Goal: Task Accomplishment & Management: Use online tool/utility

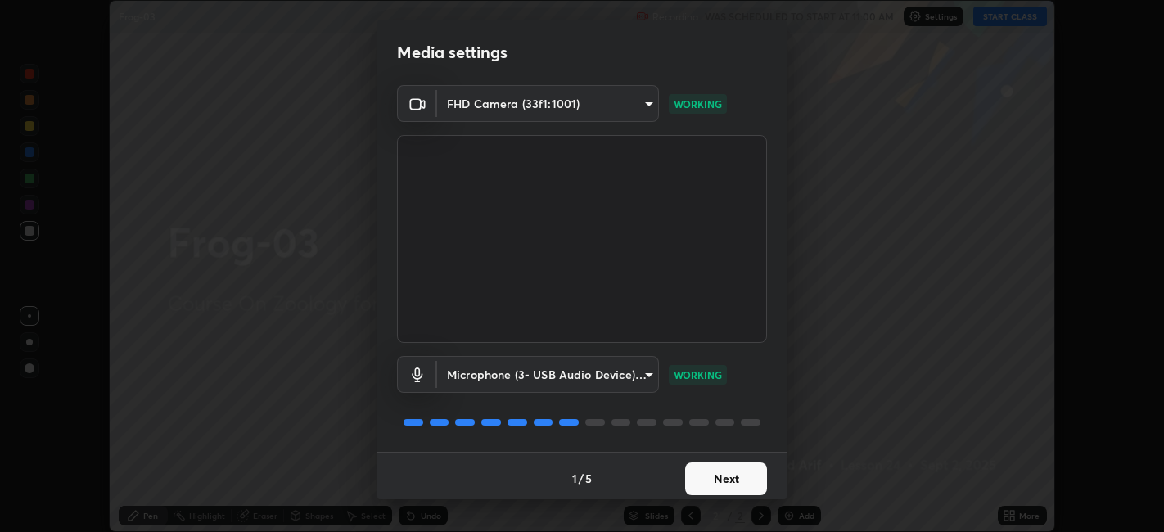
scroll to position [4, 0]
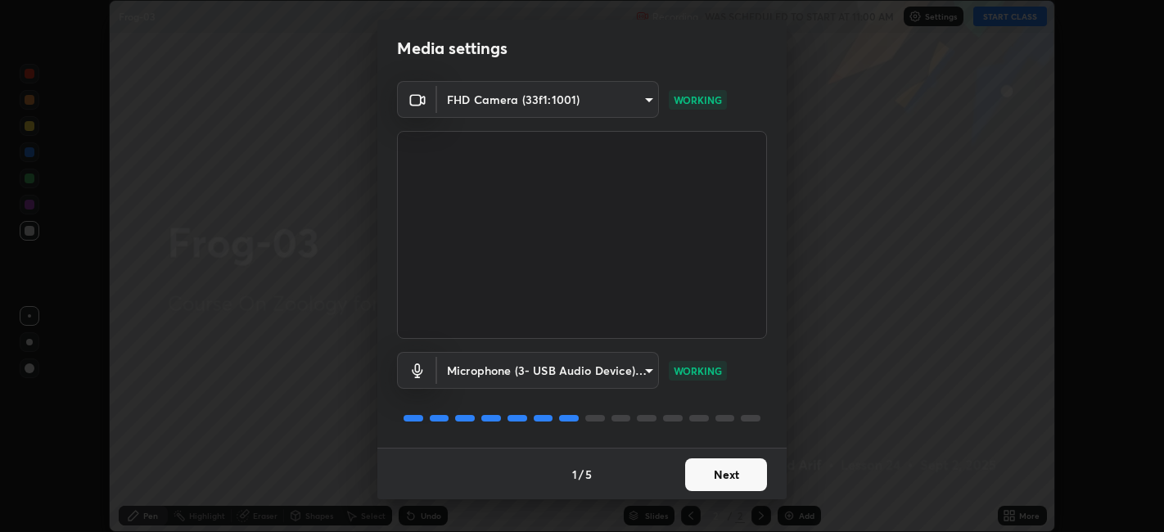
click at [726, 470] on button "Next" at bounding box center [726, 474] width 82 height 33
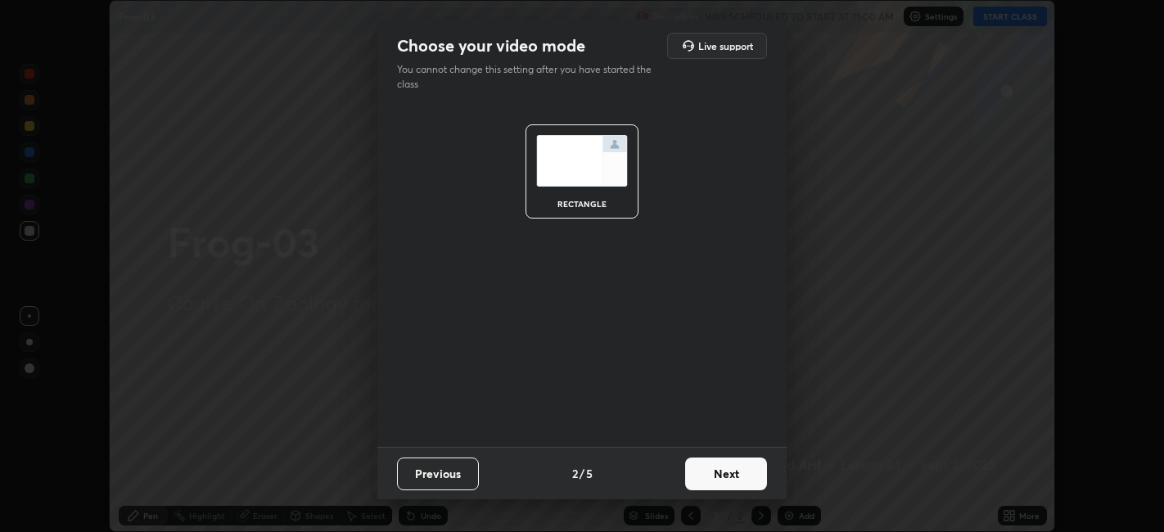
click at [731, 475] on button "Next" at bounding box center [726, 473] width 82 height 33
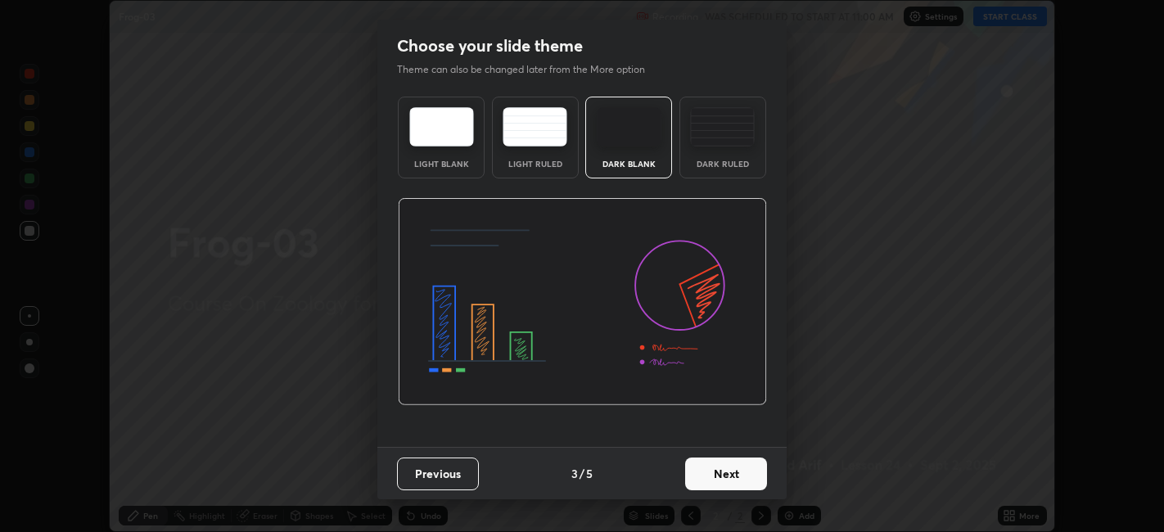
click at [741, 475] on button "Next" at bounding box center [726, 473] width 82 height 33
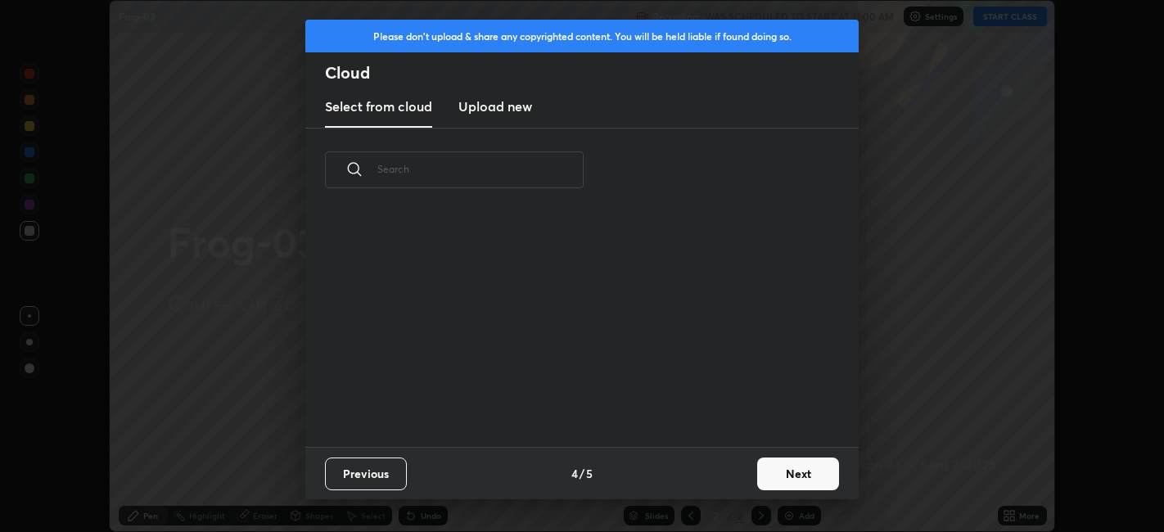
click at [786, 477] on button "Next" at bounding box center [798, 473] width 82 height 33
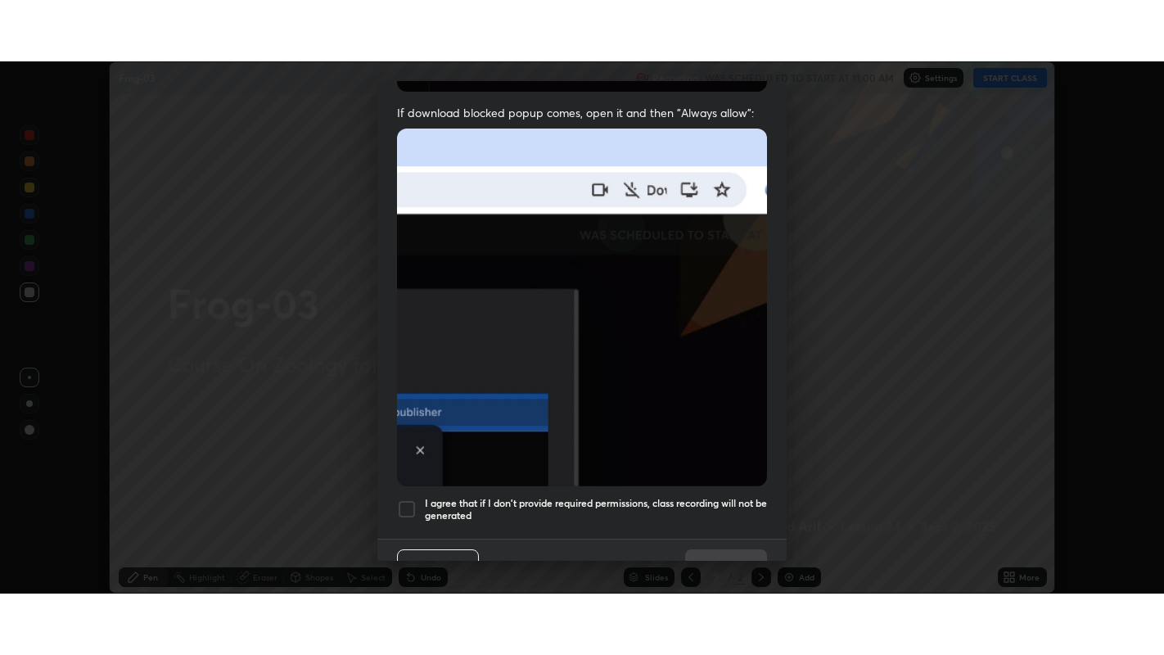
scroll to position [338, 0]
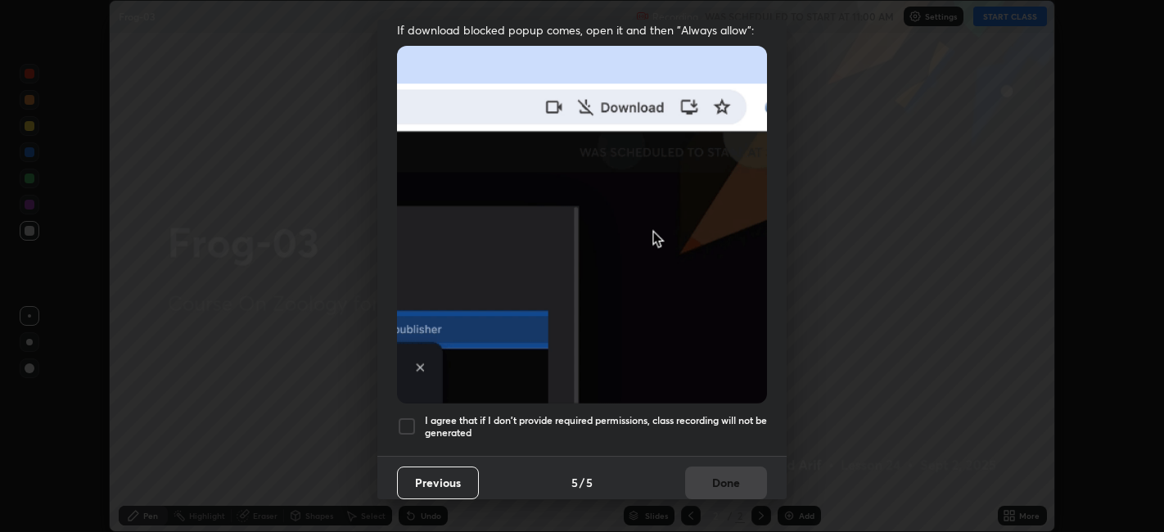
click at [627, 414] on h5 "I agree that if I don't provide required permissions, class recording will not …" at bounding box center [596, 426] width 342 height 25
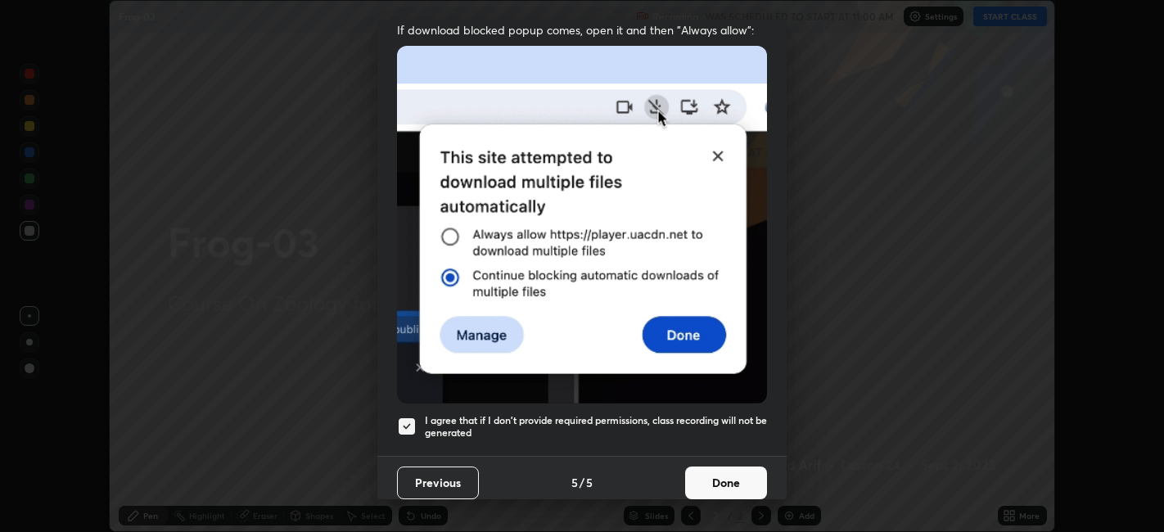
click at [715, 473] on button "Done" at bounding box center [726, 482] width 82 height 33
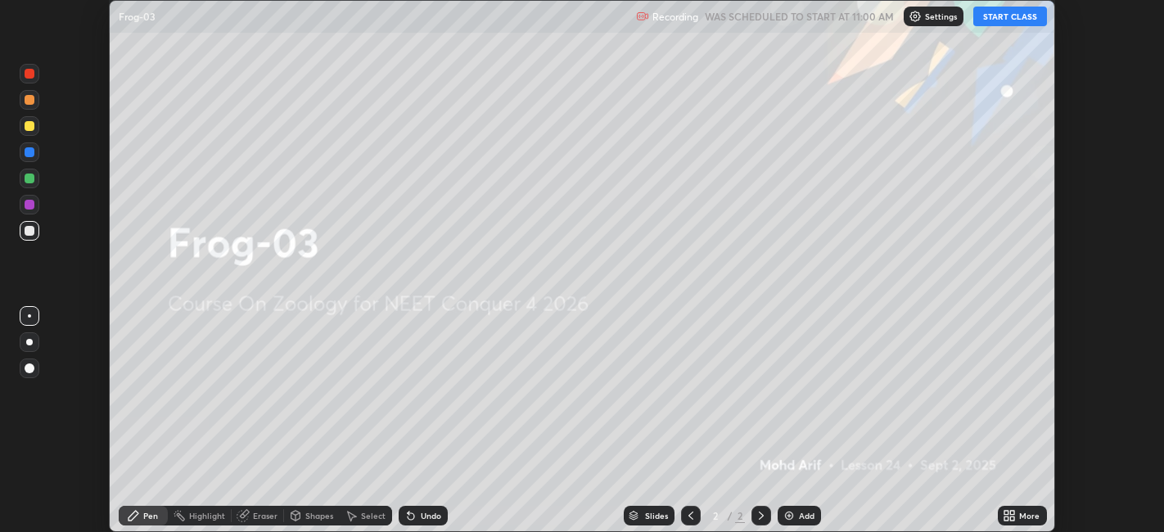
click at [1029, 516] on div "More" at bounding box center [1029, 515] width 20 height 8
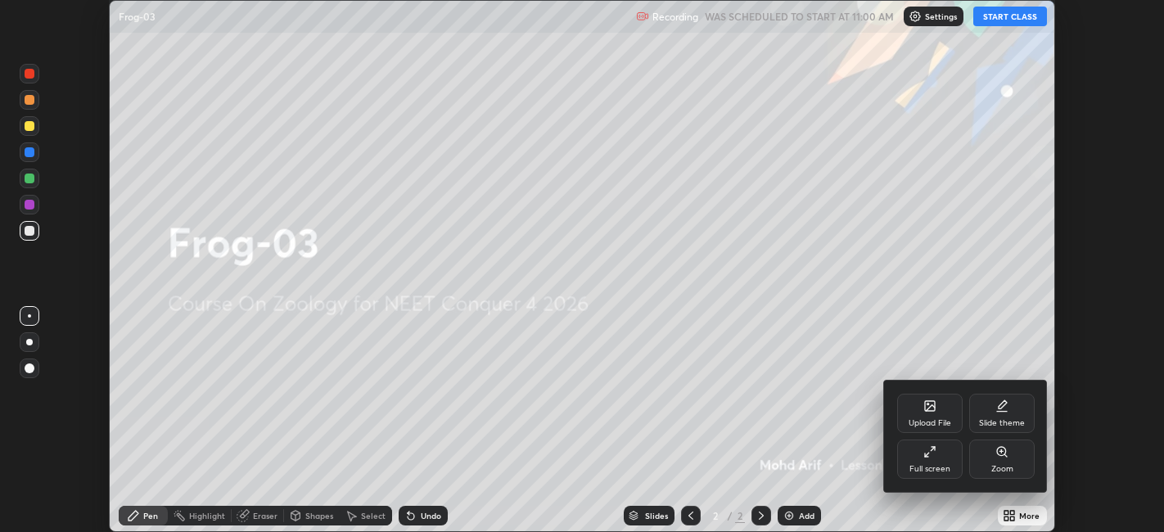
click at [939, 460] on div "Full screen" at bounding box center [929, 458] width 65 height 39
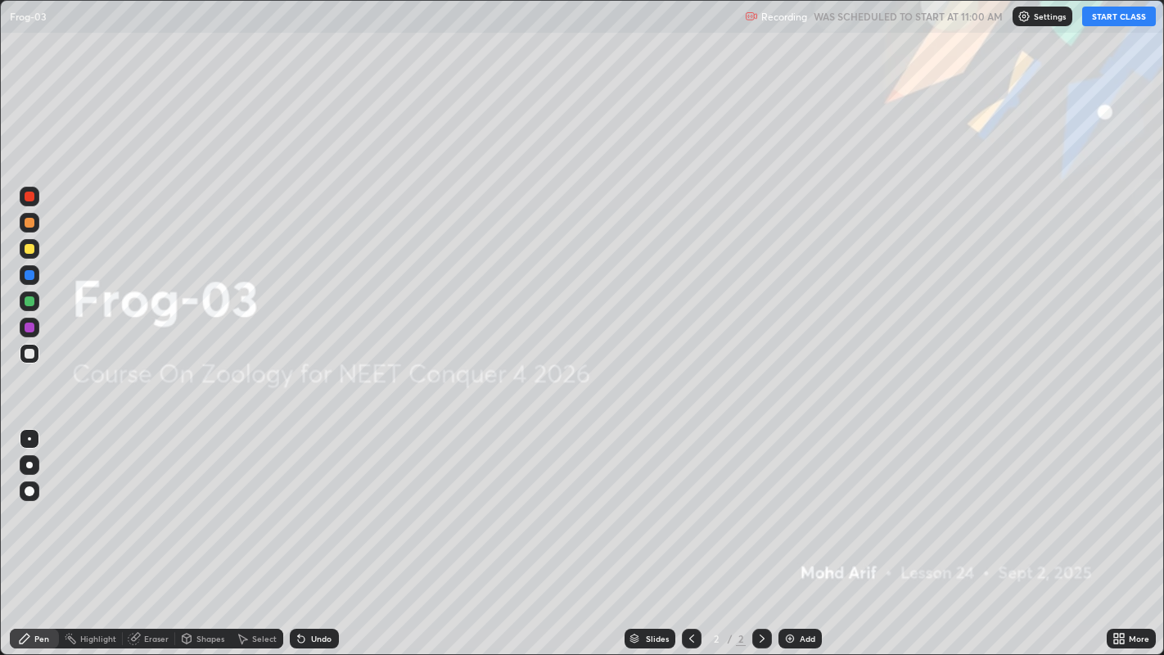
scroll to position [655, 1164]
click at [804, 531] on div "Add" at bounding box center [808, 638] width 16 height 8
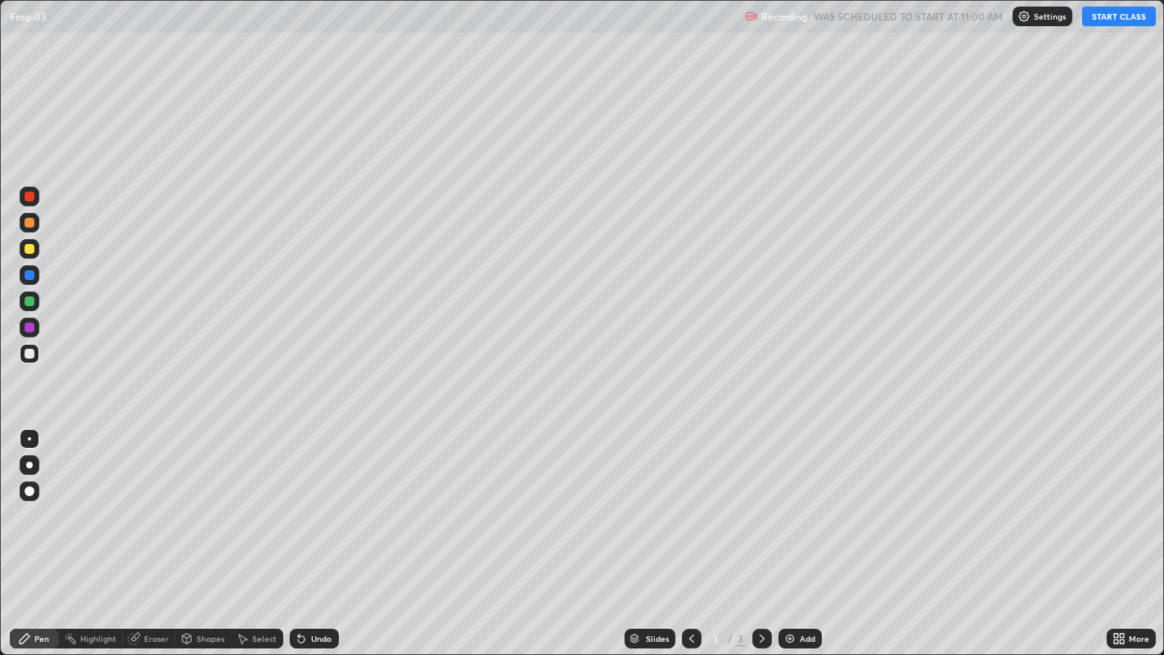
click at [30, 223] on div at bounding box center [30, 223] width 10 height 10
click at [33, 227] on div at bounding box center [30, 223] width 10 height 10
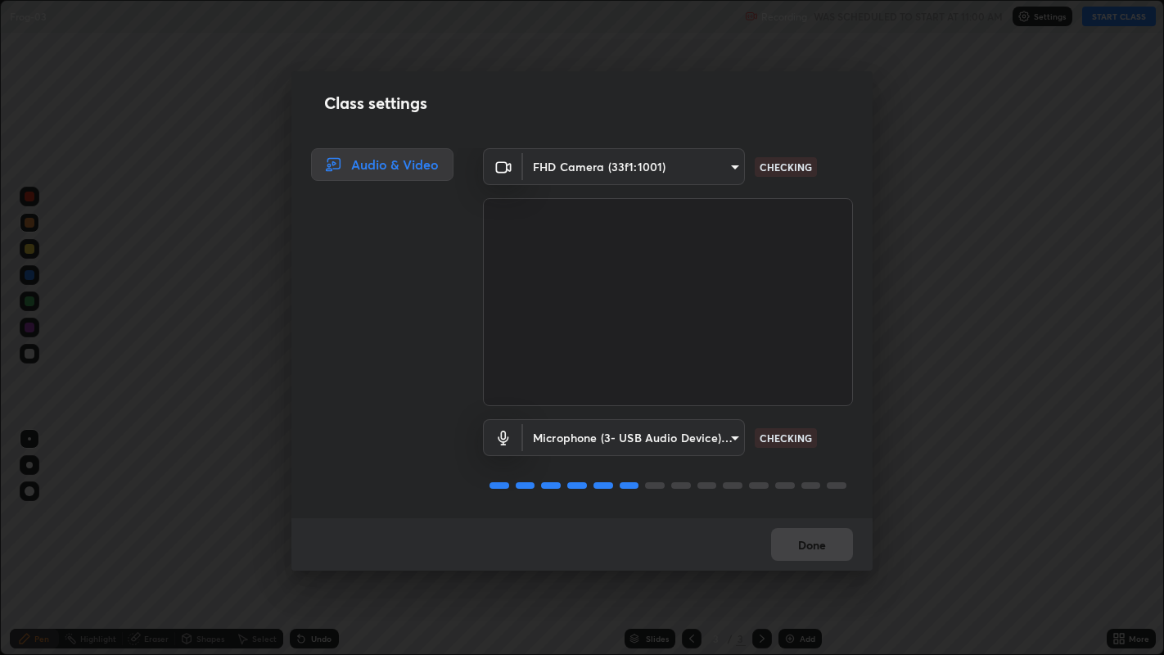
scroll to position [1, 0]
click at [631, 379] on video at bounding box center [668, 302] width 370 height 208
click at [649, 376] on video at bounding box center [668, 302] width 370 height 208
click at [806, 531] on button "Done" at bounding box center [812, 544] width 82 height 33
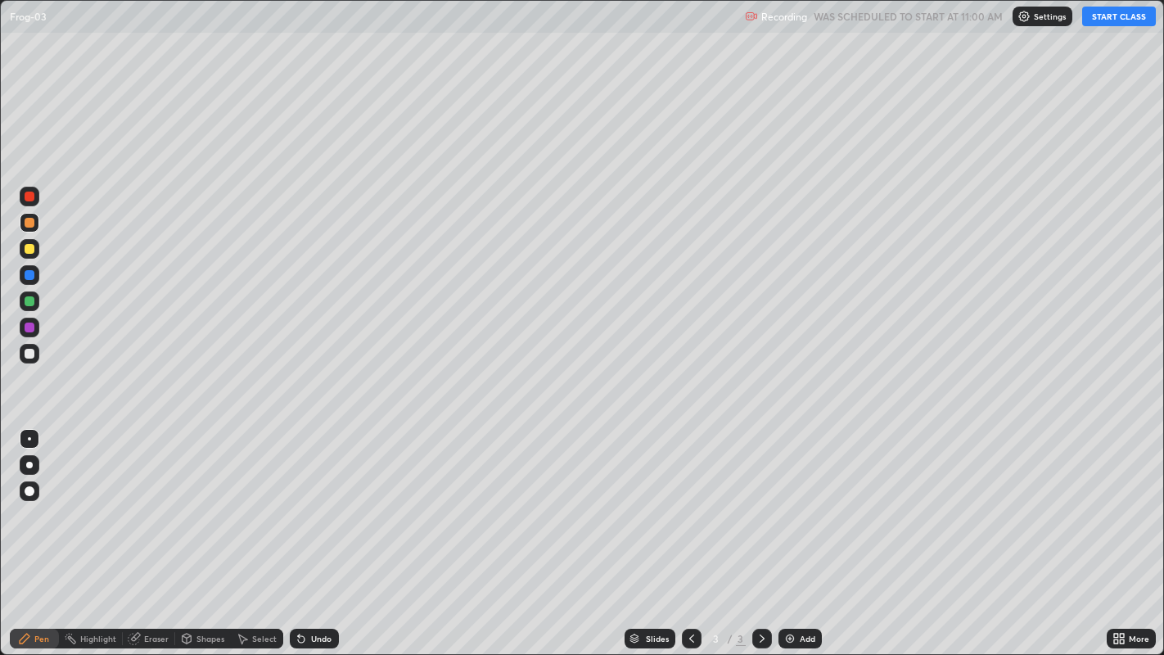
click at [1123, 17] on button "START CLASS" at bounding box center [1119, 17] width 74 height 20
click at [29, 465] on div at bounding box center [29, 465] width 7 height 7
click at [33, 219] on div at bounding box center [30, 223] width 10 height 10
click at [34, 357] on div at bounding box center [30, 354] width 20 height 20
click at [32, 327] on div at bounding box center [30, 327] width 10 height 10
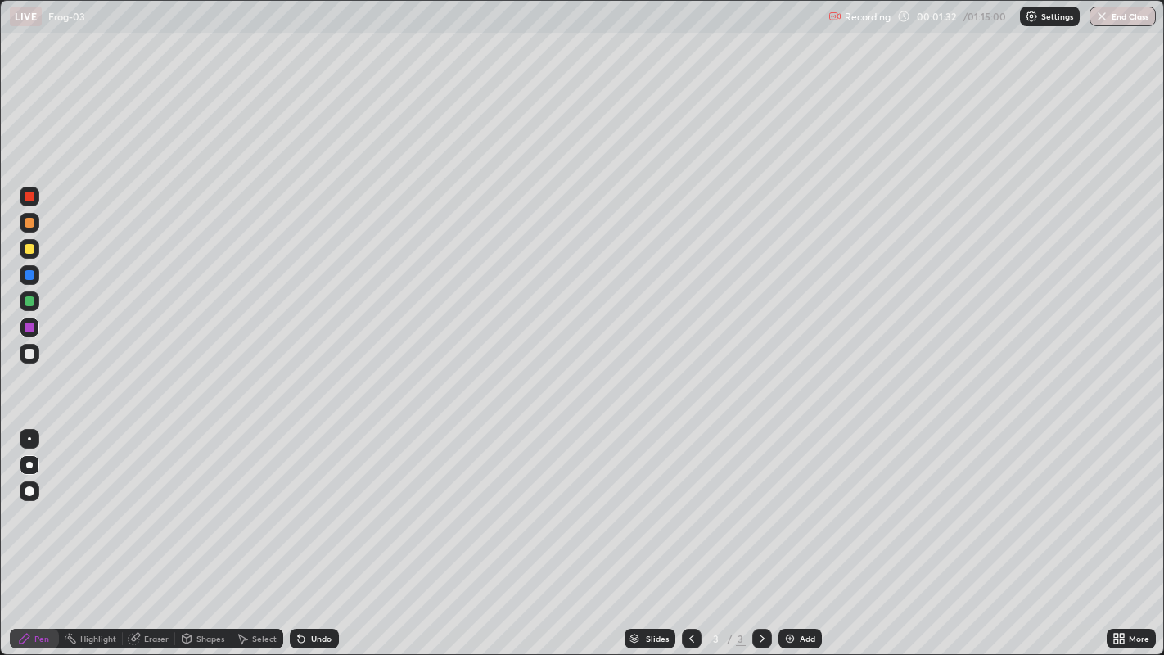
click at [29, 196] on div at bounding box center [30, 196] width 10 height 10
click at [34, 354] on div at bounding box center [30, 354] width 20 height 20
click at [29, 464] on div at bounding box center [29, 465] width 7 height 7
click at [28, 322] on div at bounding box center [30, 327] width 10 height 10
click at [30, 352] on div at bounding box center [30, 354] width 10 height 10
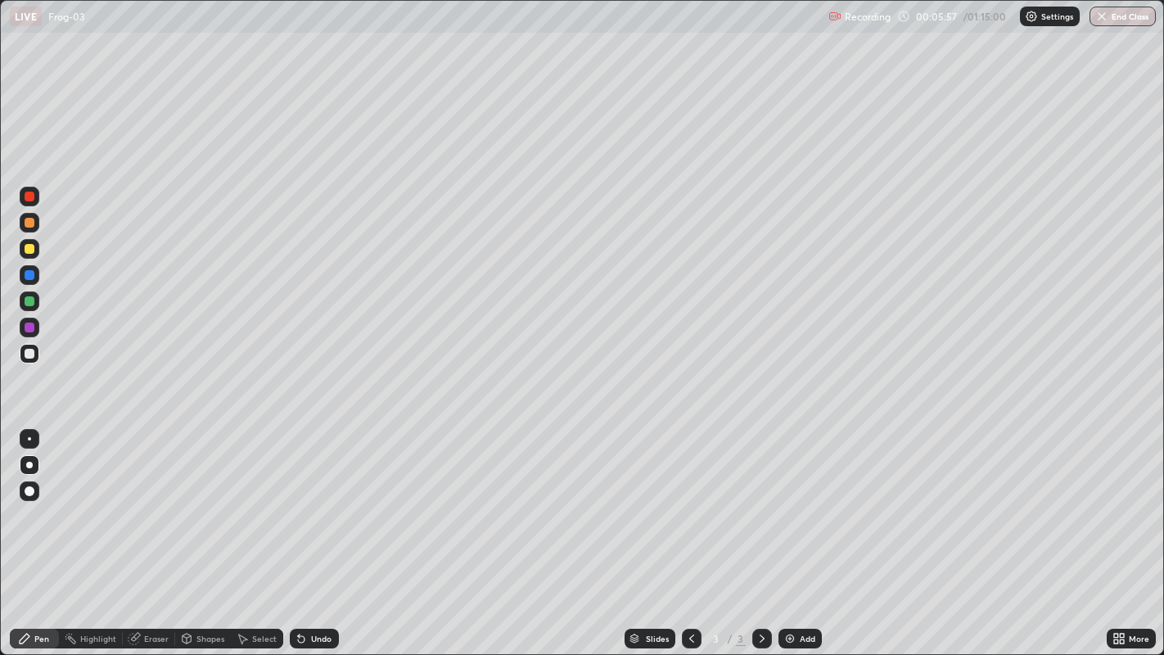
click at [151, 531] on div "Eraser" at bounding box center [156, 638] width 25 height 8
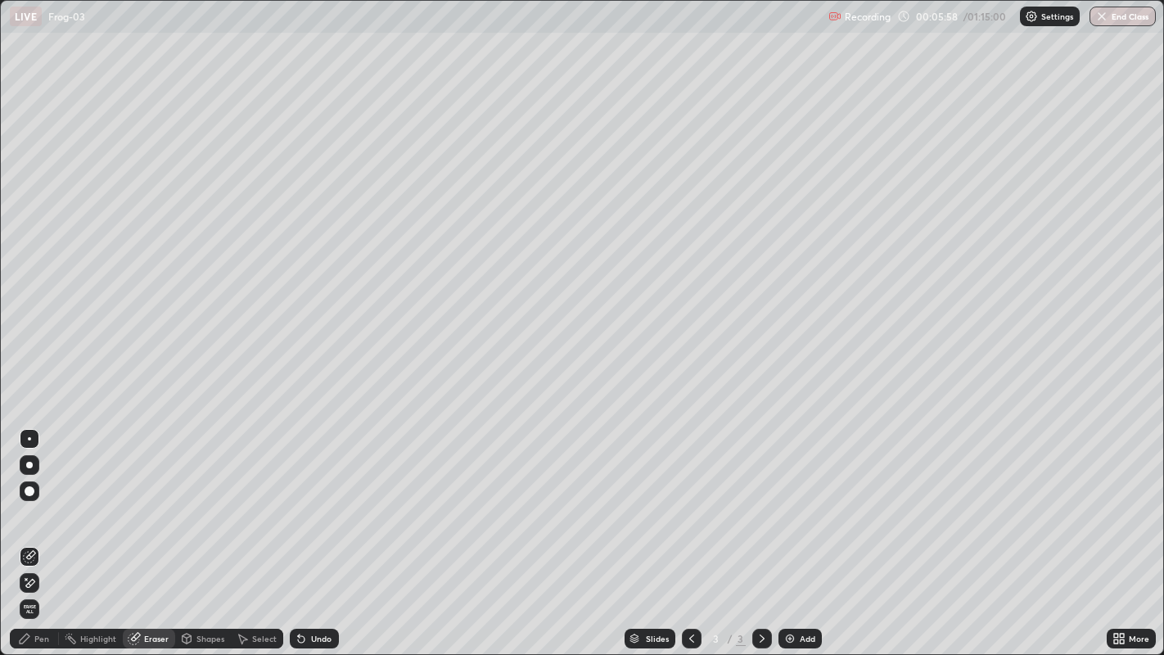
click at [27, 531] on icon at bounding box center [30, 583] width 9 height 8
click at [47, 531] on div "Pen" at bounding box center [41, 638] width 15 height 8
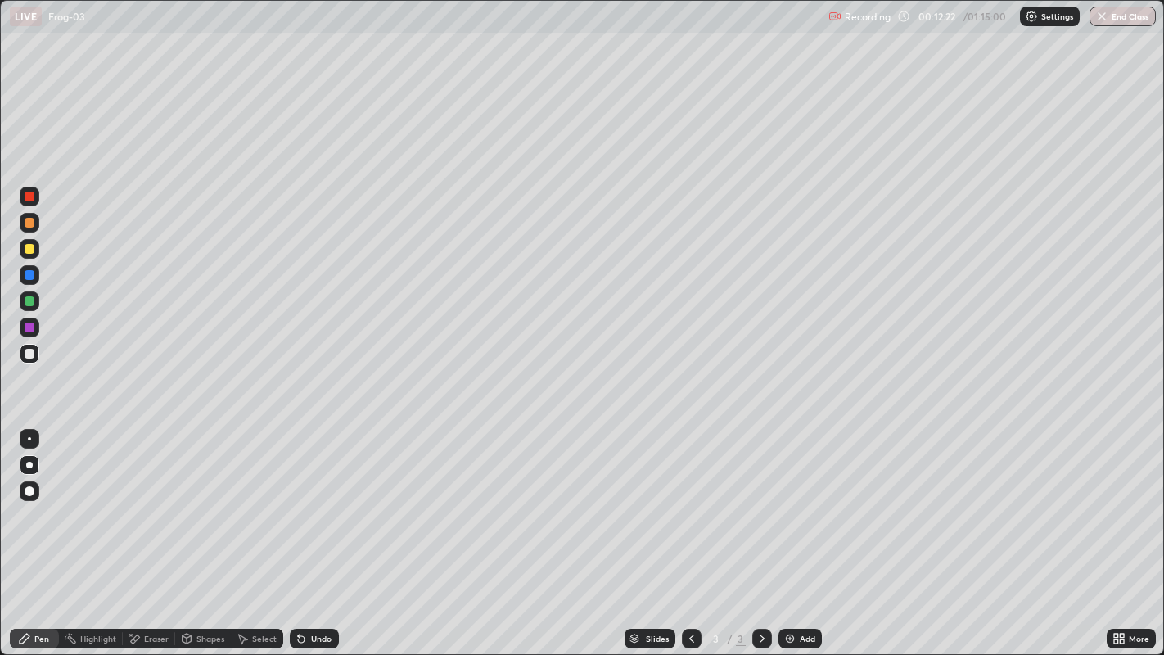
click at [800, 531] on div "Add" at bounding box center [808, 638] width 16 height 8
click at [31, 247] on div at bounding box center [30, 249] width 10 height 10
click at [30, 249] on div at bounding box center [30, 249] width 10 height 10
click at [30, 464] on div at bounding box center [29, 465] width 7 height 7
click at [30, 465] on div at bounding box center [29, 465] width 7 height 7
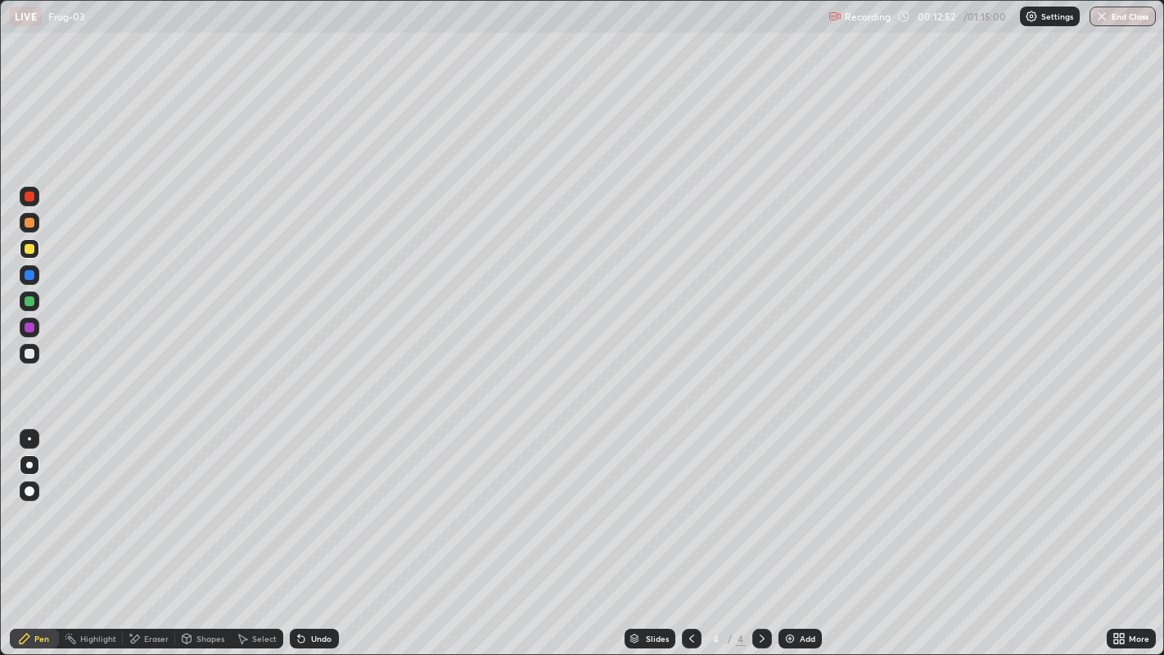
click at [29, 225] on div at bounding box center [30, 223] width 10 height 10
click at [29, 221] on div at bounding box center [30, 223] width 10 height 10
click at [30, 224] on div at bounding box center [30, 223] width 10 height 10
click at [316, 531] on div "Undo" at bounding box center [321, 638] width 20 height 8
click at [313, 531] on div "Undo" at bounding box center [314, 639] width 49 height 20
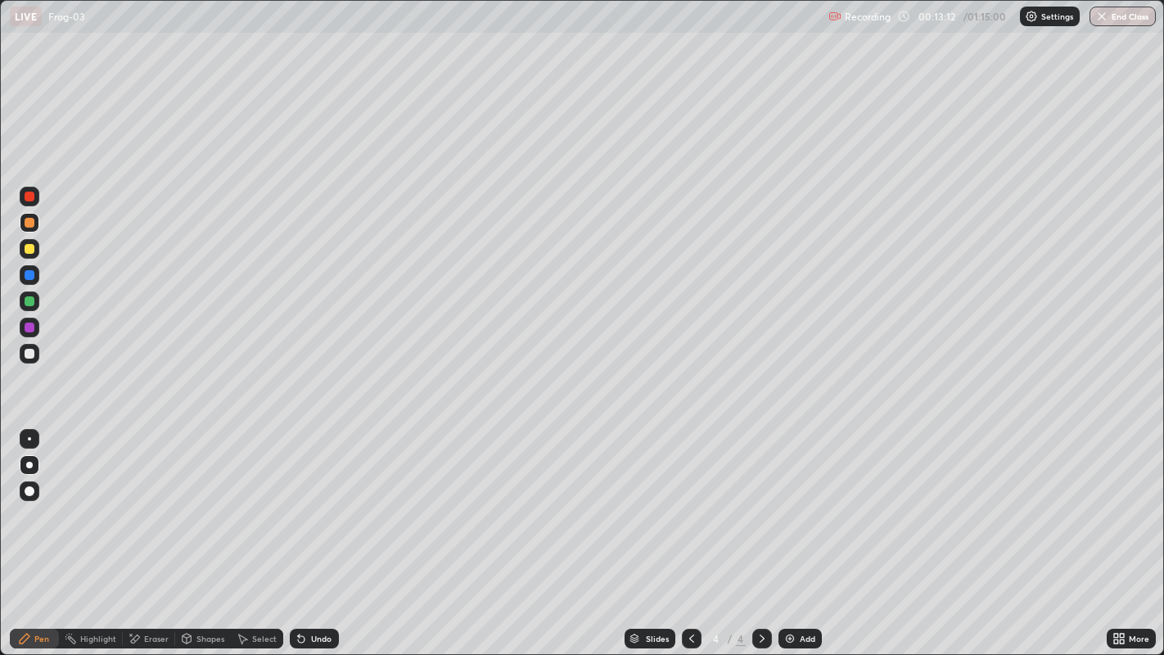
click at [314, 531] on div "Undo" at bounding box center [321, 638] width 20 height 8
click at [313, 531] on div "Undo" at bounding box center [321, 638] width 20 height 8
click at [314, 531] on div "Undo" at bounding box center [321, 638] width 20 height 8
click at [313, 531] on div "Undo" at bounding box center [321, 638] width 20 height 8
click at [314, 531] on div "Undo" at bounding box center [321, 638] width 20 height 8
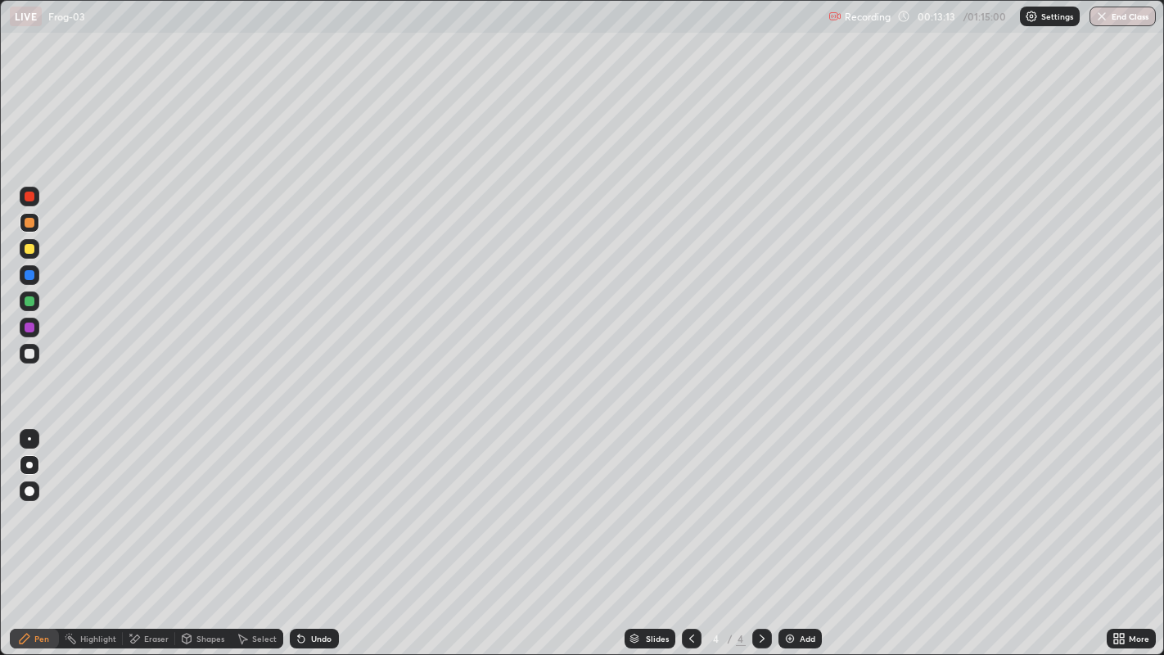
click at [313, 531] on div "Undo" at bounding box center [321, 638] width 20 height 8
click at [313, 531] on div "Undo" at bounding box center [314, 639] width 49 height 20
click at [314, 531] on div "Undo" at bounding box center [314, 639] width 49 height 20
click at [313, 531] on div "Undo" at bounding box center [314, 639] width 49 height 20
click at [30, 353] on div at bounding box center [30, 354] width 10 height 10
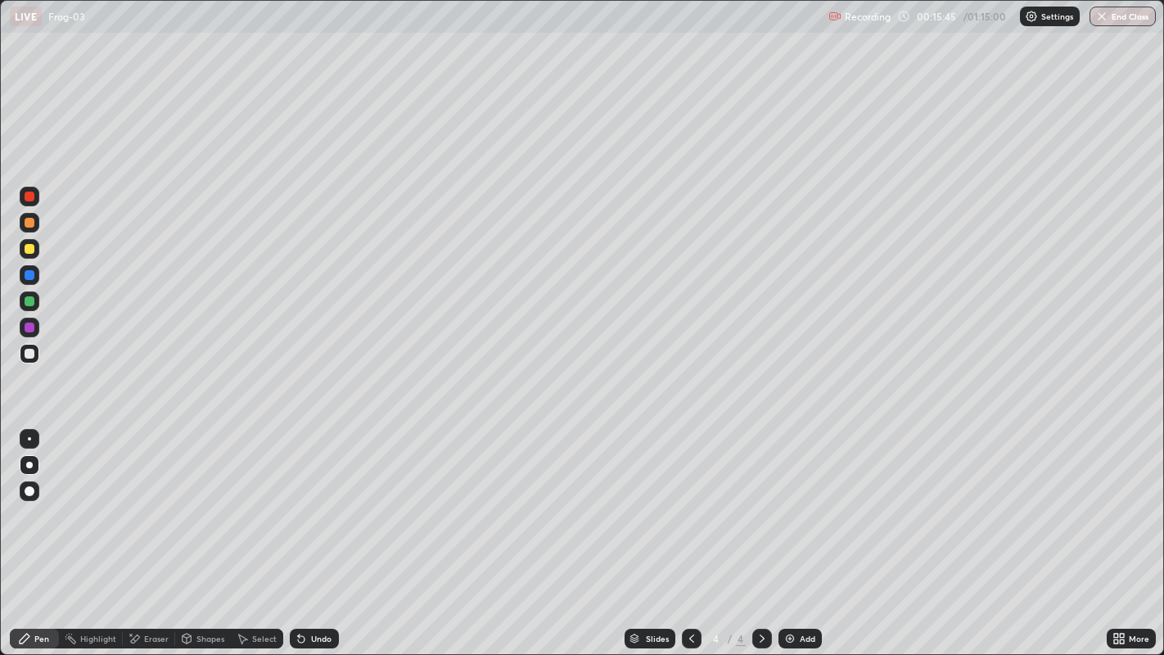
click at [29, 249] on div at bounding box center [30, 249] width 10 height 10
click at [29, 438] on div at bounding box center [29, 438] width 3 height 3
click at [29, 353] on div at bounding box center [30, 354] width 10 height 10
click at [28, 464] on div at bounding box center [29, 465] width 7 height 7
click at [311, 531] on div "Undo" at bounding box center [321, 638] width 20 height 8
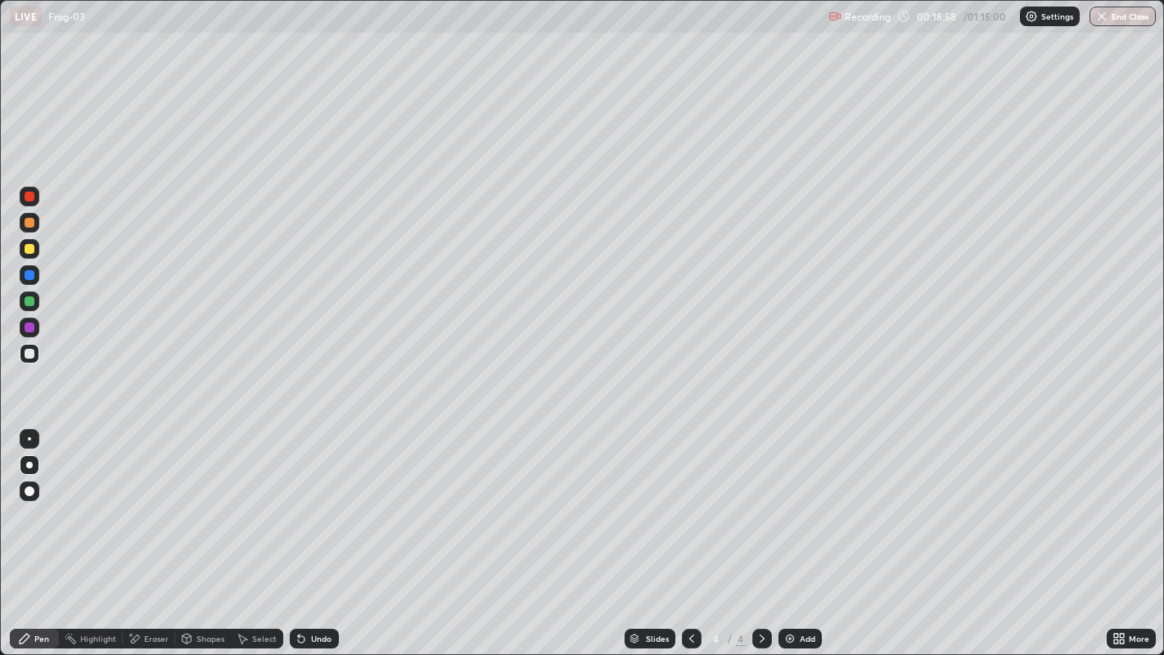
click at [33, 250] on div at bounding box center [30, 249] width 10 height 10
click at [29, 249] on div at bounding box center [30, 249] width 10 height 10
click at [32, 354] on div at bounding box center [30, 354] width 10 height 10
click at [329, 531] on div "Undo" at bounding box center [314, 639] width 49 height 20
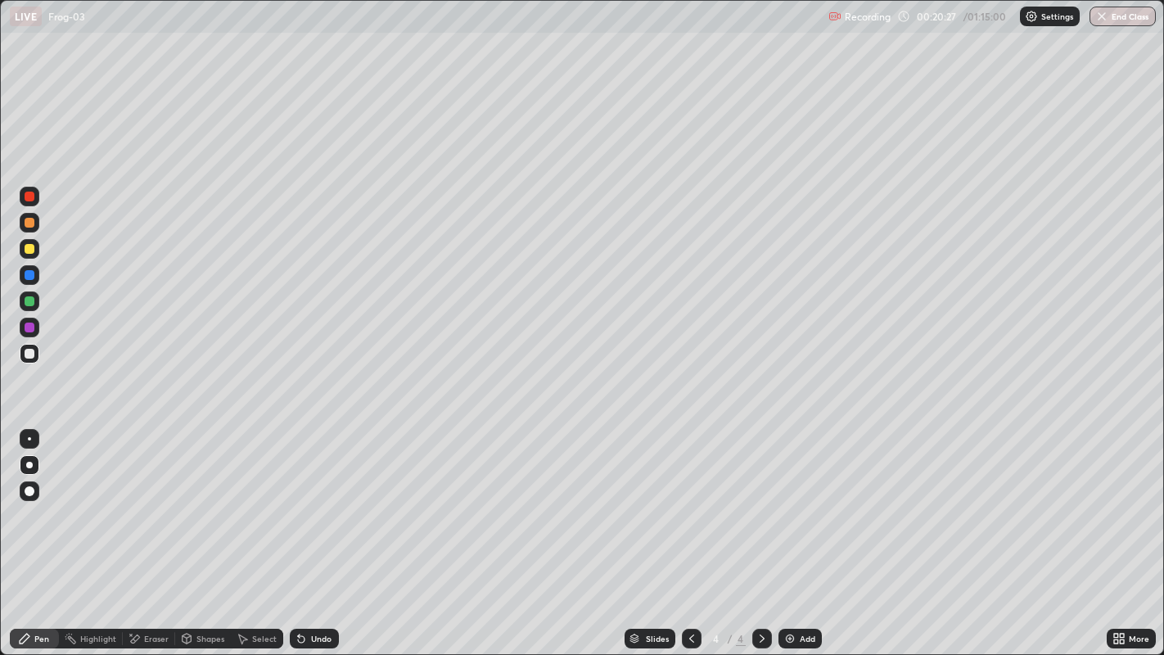
click at [142, 531] on div "Eraser" at bounding box center [149, 639] width 52 height 20
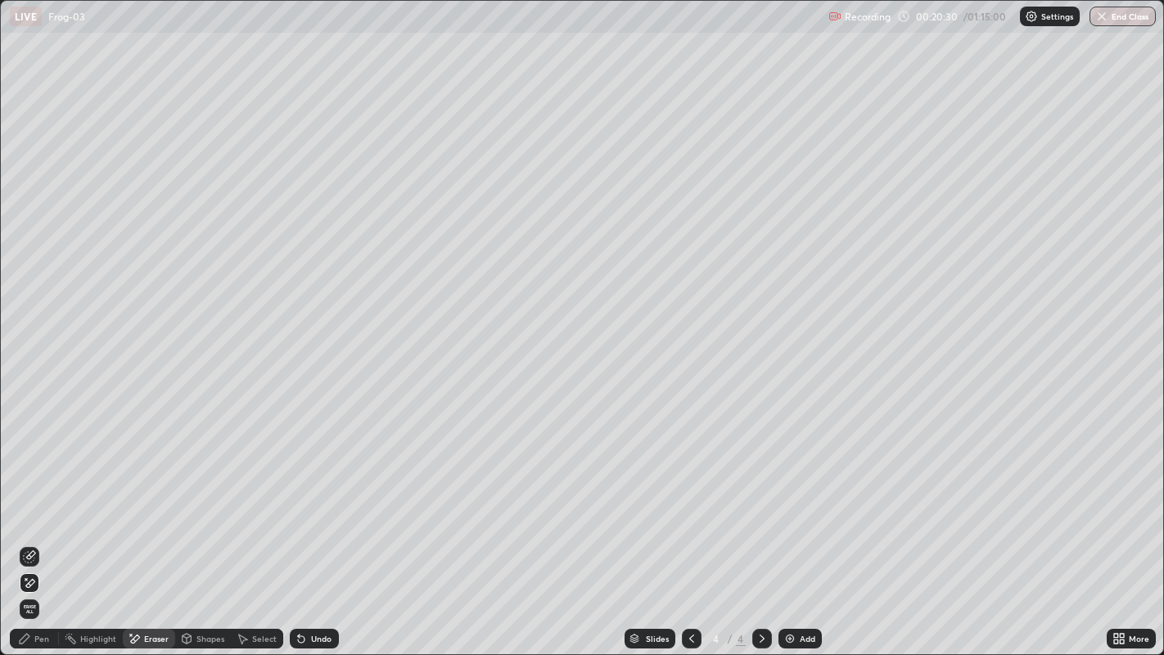
click at [37, 531] on div "Pen" at bounding box center [34, 639] width 49 height 20
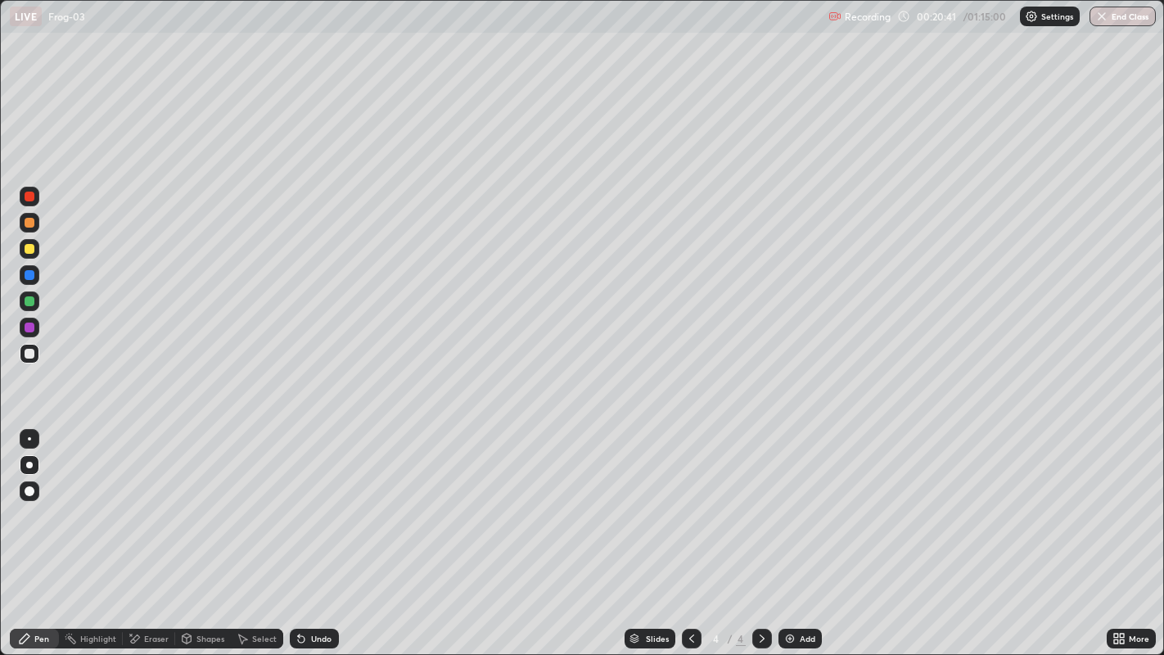
click at [29, 328] on div at bounding box center [30, 327] width 10 height 10
click at [27, 223] on div at bounding box center [30, 223] width 10 height 10
click at [138, 531] on icon at bounding box center [134, 639] width 13 height 14
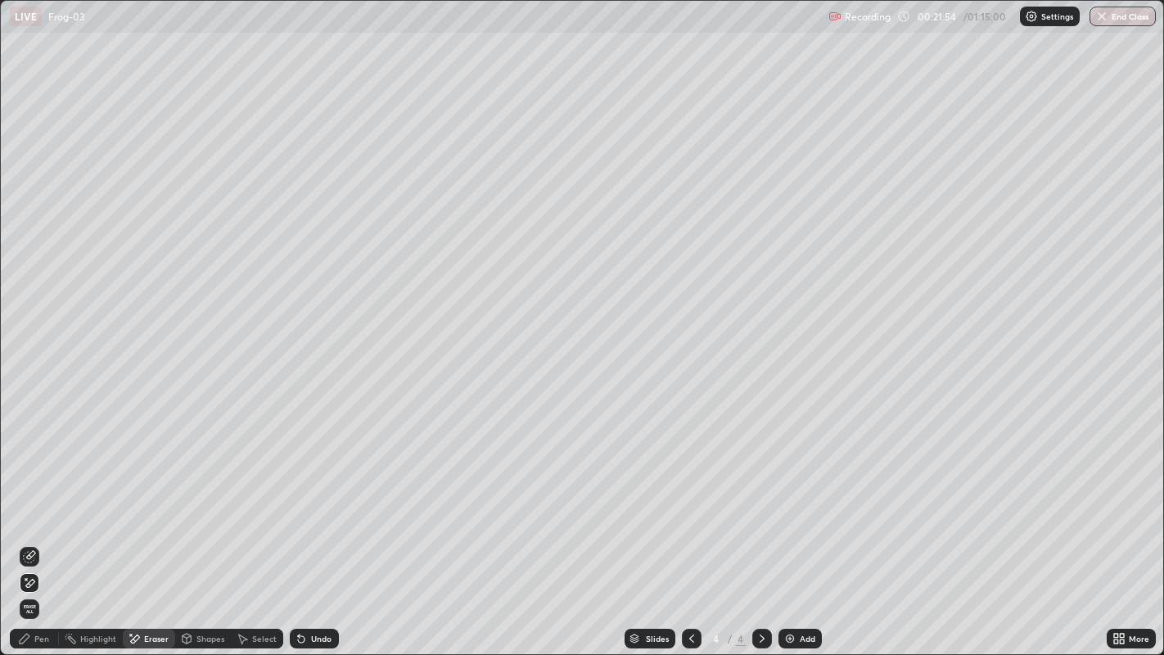
click at [34, 531] on icon at bounding box center [30, 583] width 9 height 8
click at [39, 531] on div "Pen" at bounding box center [41, 638] width 15 height 8
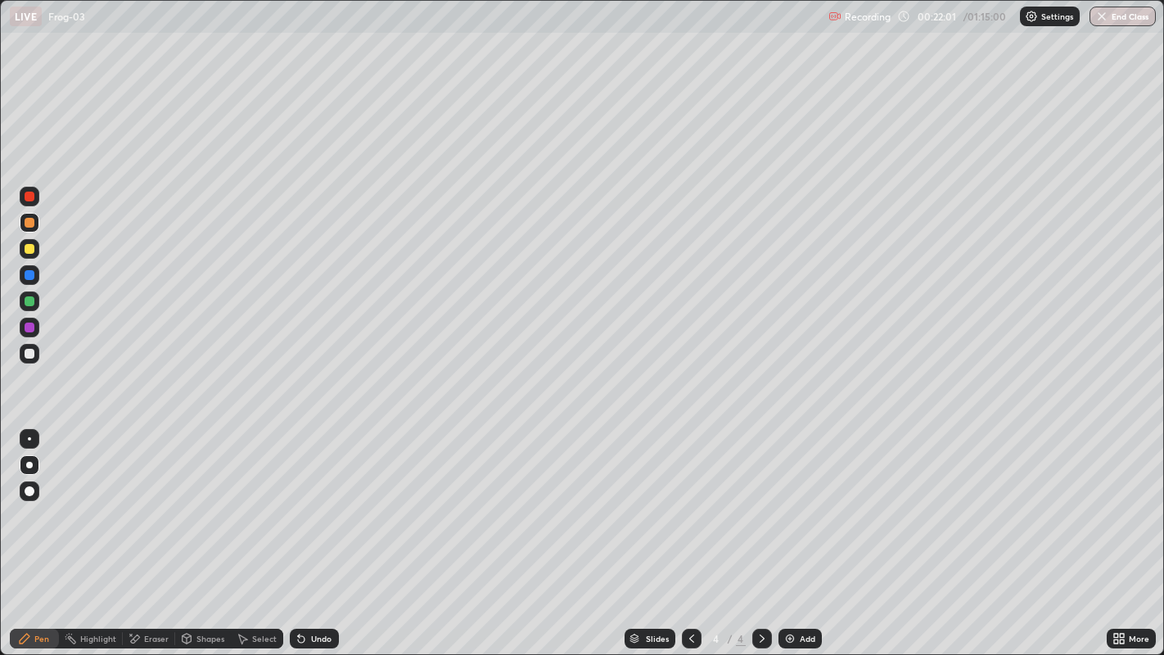
click at [34, 531] on div "Pen" at bounding box center [41, 638] width 15 height 8
click at [29, 353] on div at bounding box center [30, 354] width 10 height 10
click at [800, 531] on div "Add" at bounding box center [808, 638] width 16 height 8
click at [29, 464] on div at bounding box center [29, 465] width 7 height 7
click at [29, 467] on div at bounding box center [29, 465] width 7 height 7
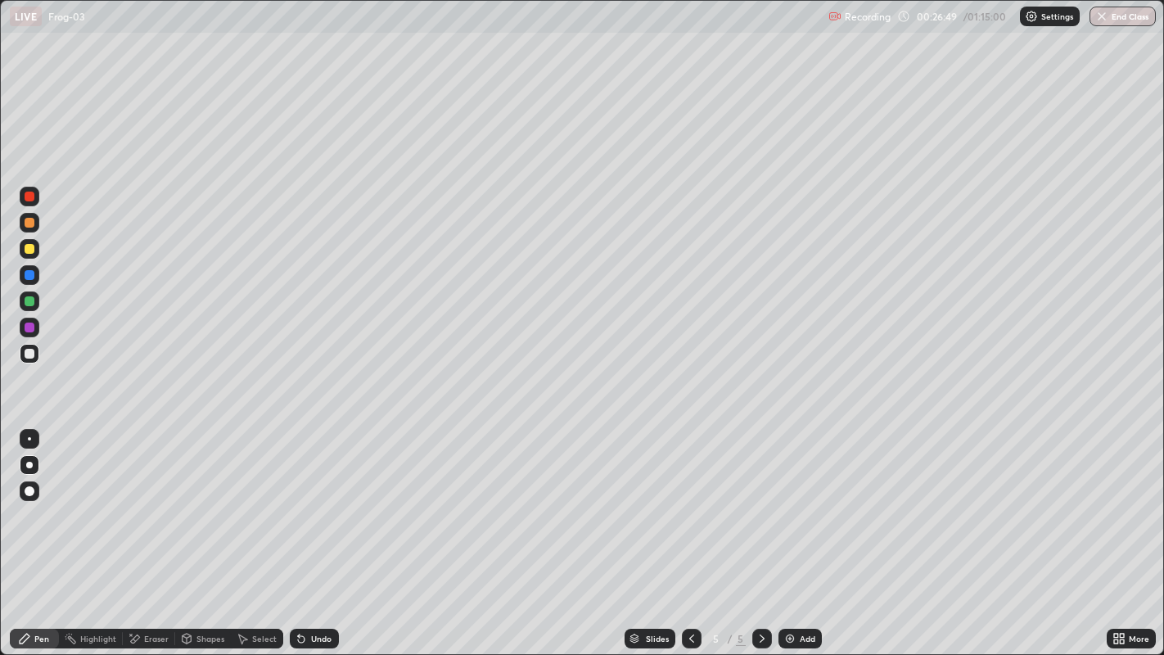
click at [30, 249] on div at bounding box center [30, 249] width 10 height 10
click at [34, 247] on div at bounding box center [30, 249] width 10 height 10
click at [29, 249] on div at bounding box center [30, 249] width 10 height 10
click at [25, 226] on div at bounding box center [30, 223] width 10 height 10
click at [28, 227] on div at bounding box center [30, 223] width 10 height 10
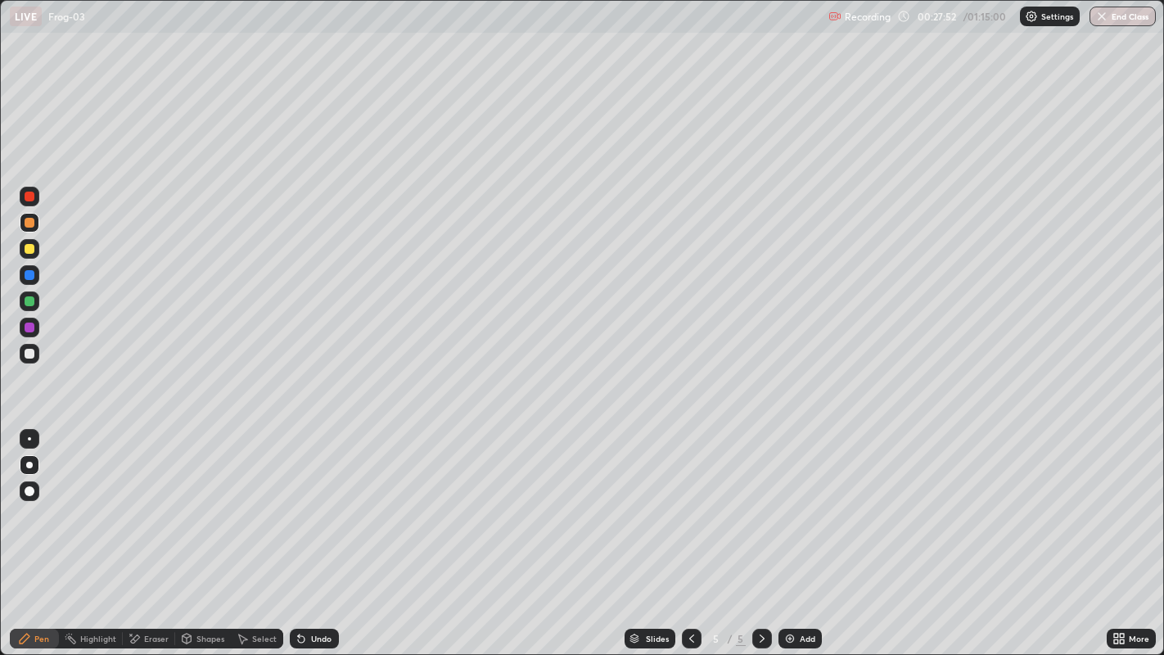
click at [32, 298] on div at bounding box center [30, 301] width 10 height 10
click at [29, 226] on div at bounding box center [30, 223] width 10 height 10
click at [29, 225] on div at bounding box center [30, 223] width 10 height 10
click at [29, 465] on div at bounding box center [29, 465] width 7 height 7
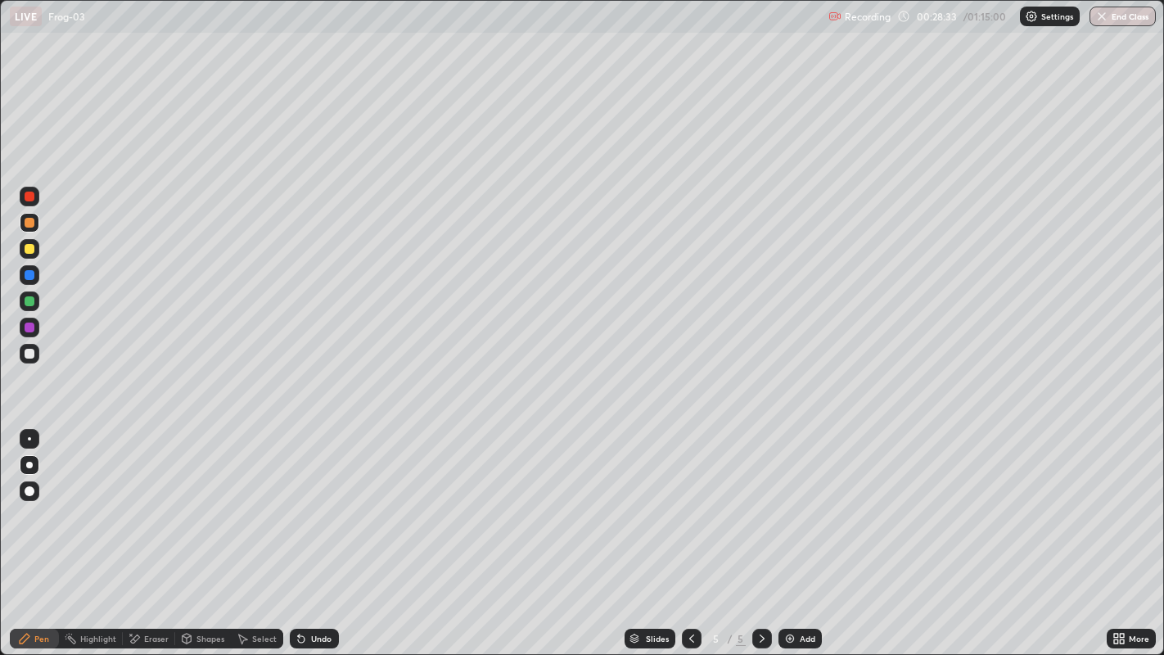
click at [29, 464] on div at bounding box center [29, 465] width 7 height 7
click at [317, 531] on div "Undo" at bounding box center [321, 638] width 20 height 8
click at [317, 531] on div "Undo" at bounding box center [314, 639] width 49 height 20
click at [319, 531] on div "Undo" at bounding box center [321, 638] width 20 height 8
click at [30, 327] on div at bounding box center [30, 327] width 10 height 10
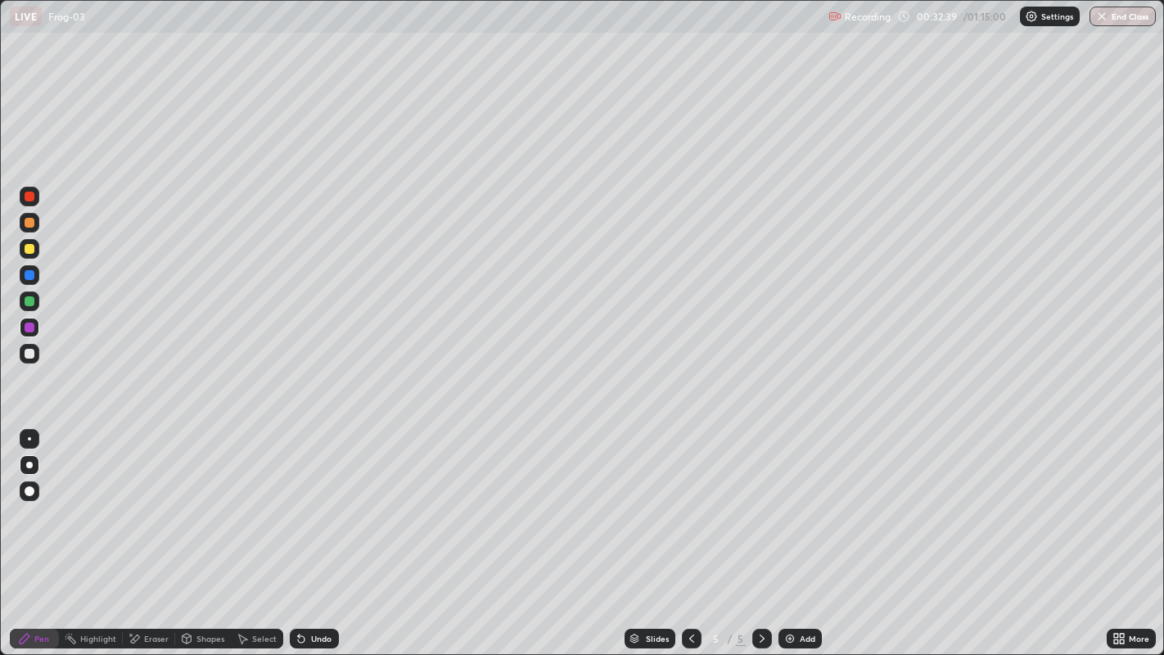
click at [33, 252] on div at bounding box center [30, 249] width 10 height 10
click at [29, 438] on div at bounding box center [29, 438] width 3 height 3
click at [28, 196] on div at bounding box center [30, 196] width 10 height 10
click at [38, 353] on div at bounding box center [30, 354] width 20 height 20
click at [29, 464] on div at bounding box center [29, 465] width 7 height 7
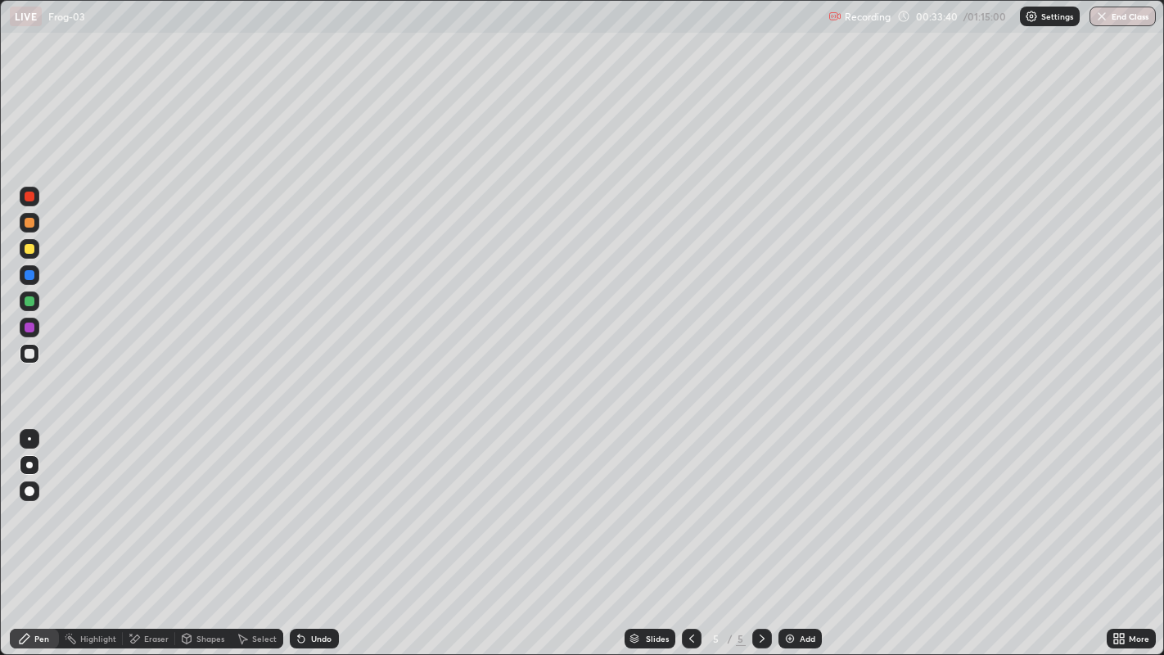
click at [30, 253] on div at bounding box center [30, 249] width 10 height 10
click at [31, 358] on div at bounding box center [30, 354] width 20 height 20
click at [29, 438] on div at bounding box center [29, 438] width 3 height 3
click at [148, 531] on div "Eraser" at bounding box center [156, 638] width 25 height 8
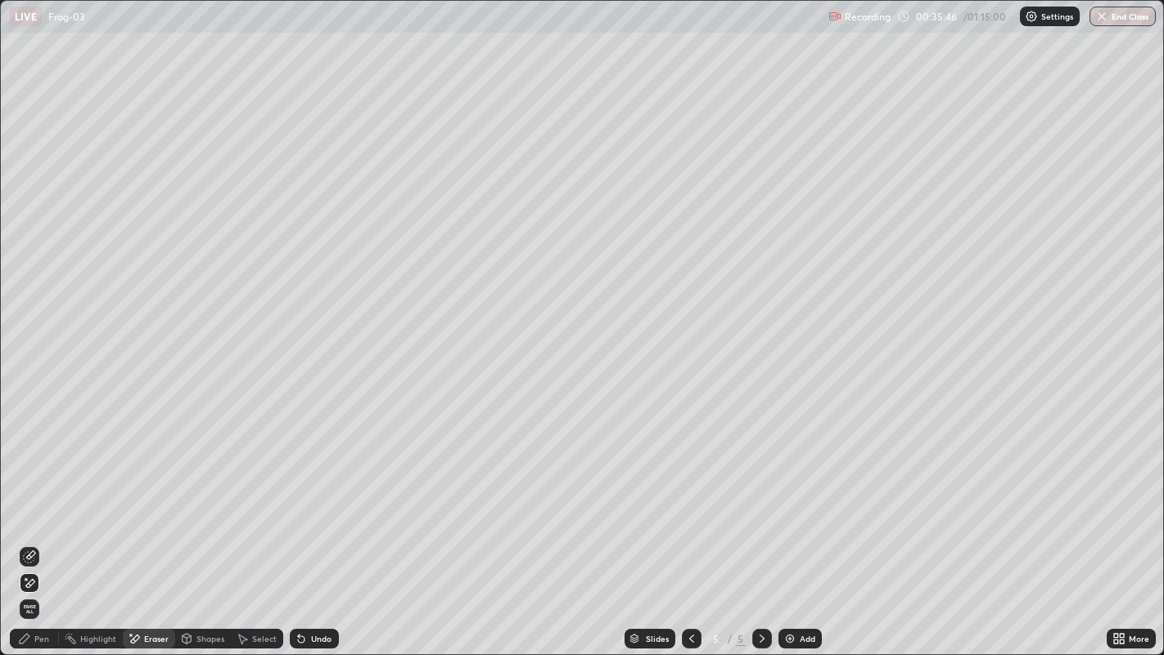
click at [33, 531] on icon at bounding box center [29, 556] width 13 height 13
click at [25, 531] on icon at bounding box center [26, 579] width 2 height 2
click at [37, 531] on div "Pen" at bounding box center [41, 638] width 15 height 8
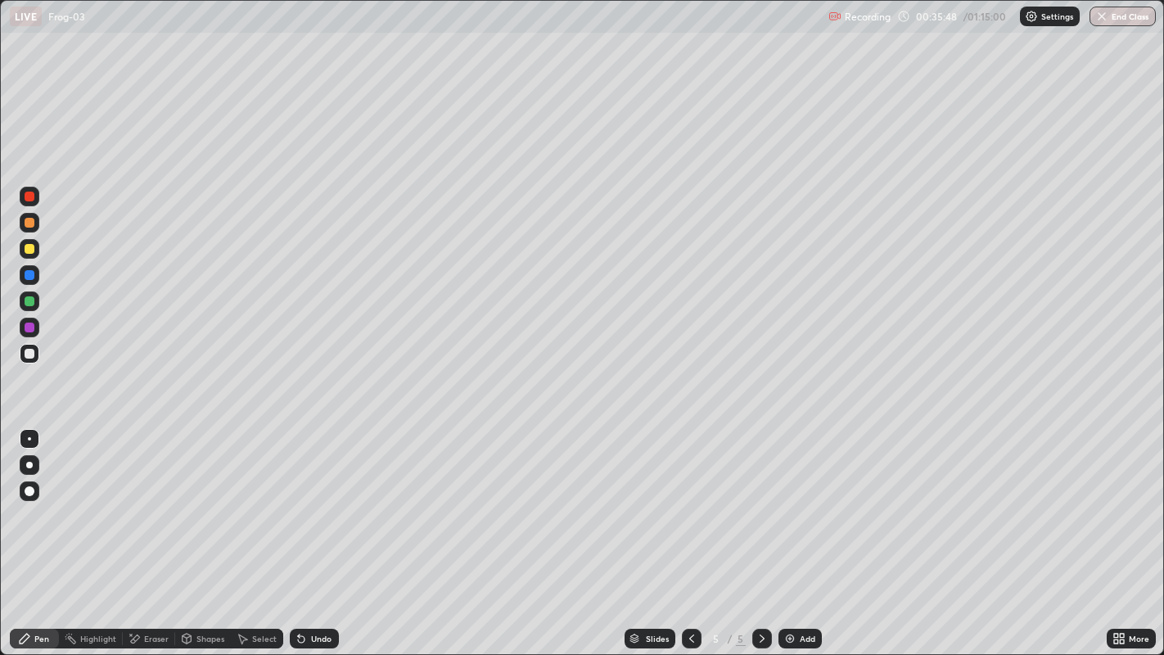
click at [39, 531] on div "Pen" at bounding box center [41, 638] width 15 height 8
click at [29, 362] on div at bounding box center [30, 354] width 20 height 20
click at [29, 354] on div at bounding box center [30, 354] width 10 height 10
click at [33, 224] on div at bounding box center [30, 223] width 10 height 10
click at [30, 464] on div at bounding box center [29, 465] width 7 height 7
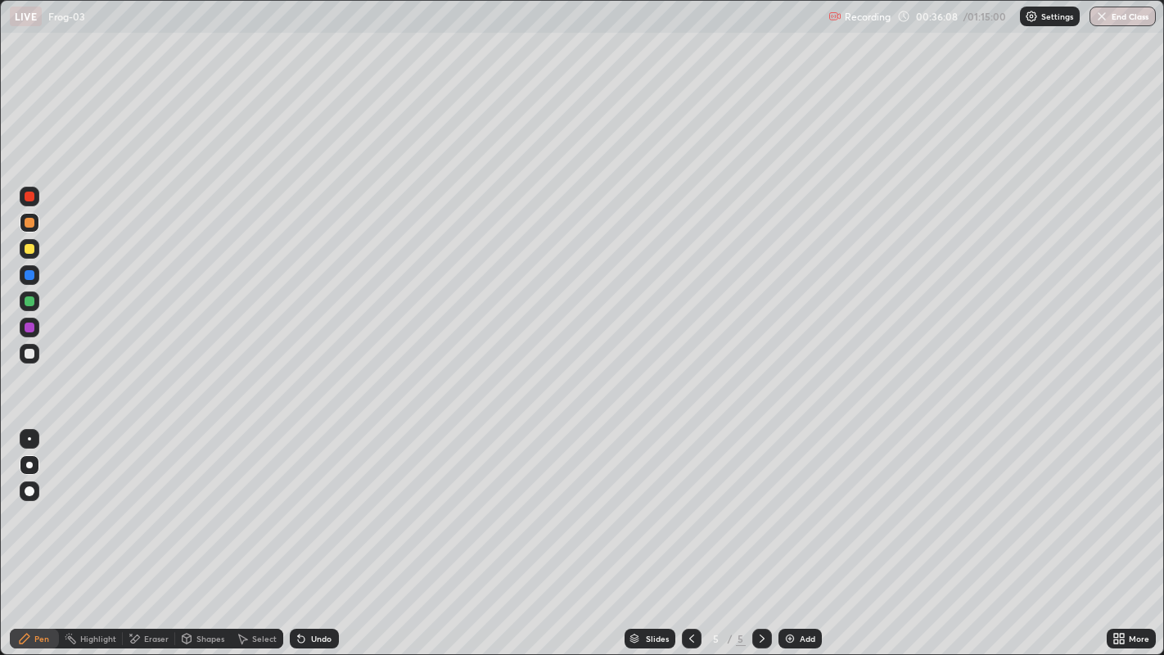
click at [29, 463] on div at bounding box center [29, 465] width 7 height 7
click at [140, 531] on div "Eraser" at bounding box center [149, 639] width 52 height 20
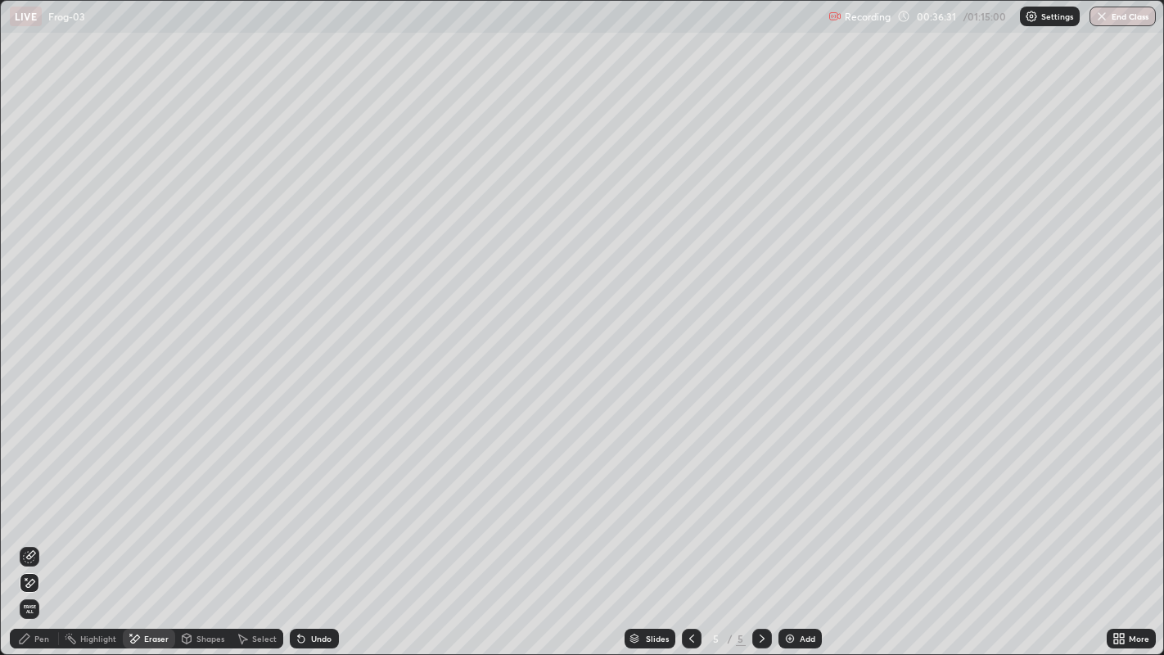
click at [40, 531] on div "Pen" at bounding box center [41, 638] width 15 height 8
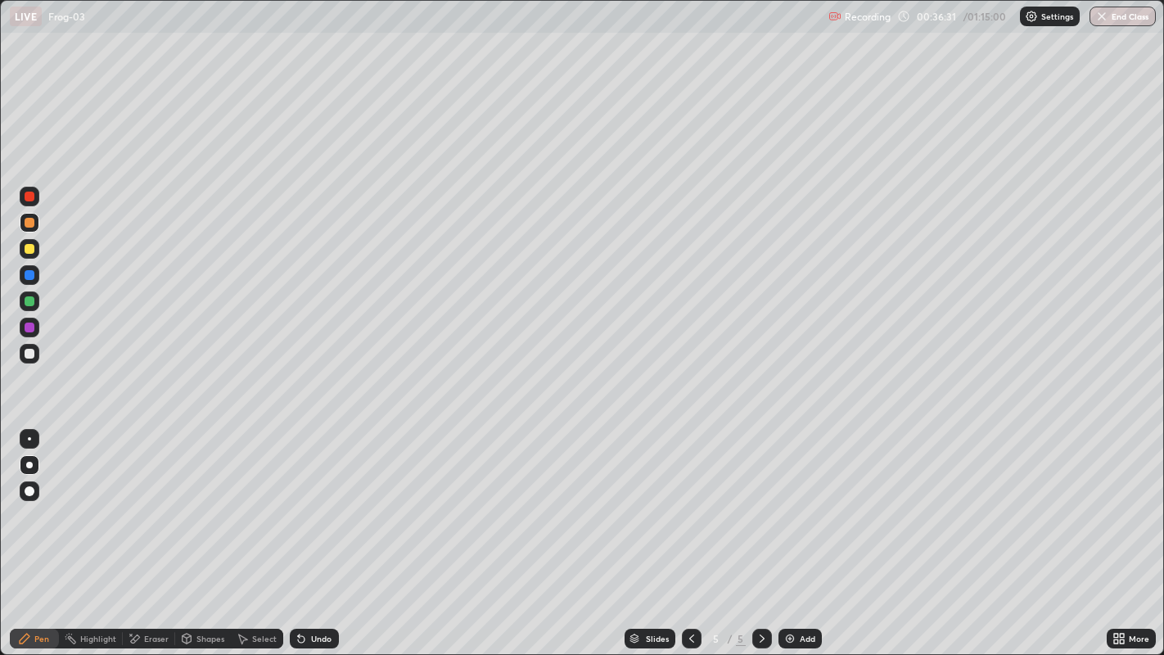
click at [41, 531] on div "Pen" at bounding box center [41, 638] width 15 height 8
click at [29, 354] on div at bounding box center [30, 354] width 10 height 10
click at [29, 249] on div at bounding box center [30, 249] width 10 height 10
click at [34, 298] on div at bounding box center [30, 301] width 20 height 20
click at [33, 301] on div at bounding box center [30, 301] width 10 height 10
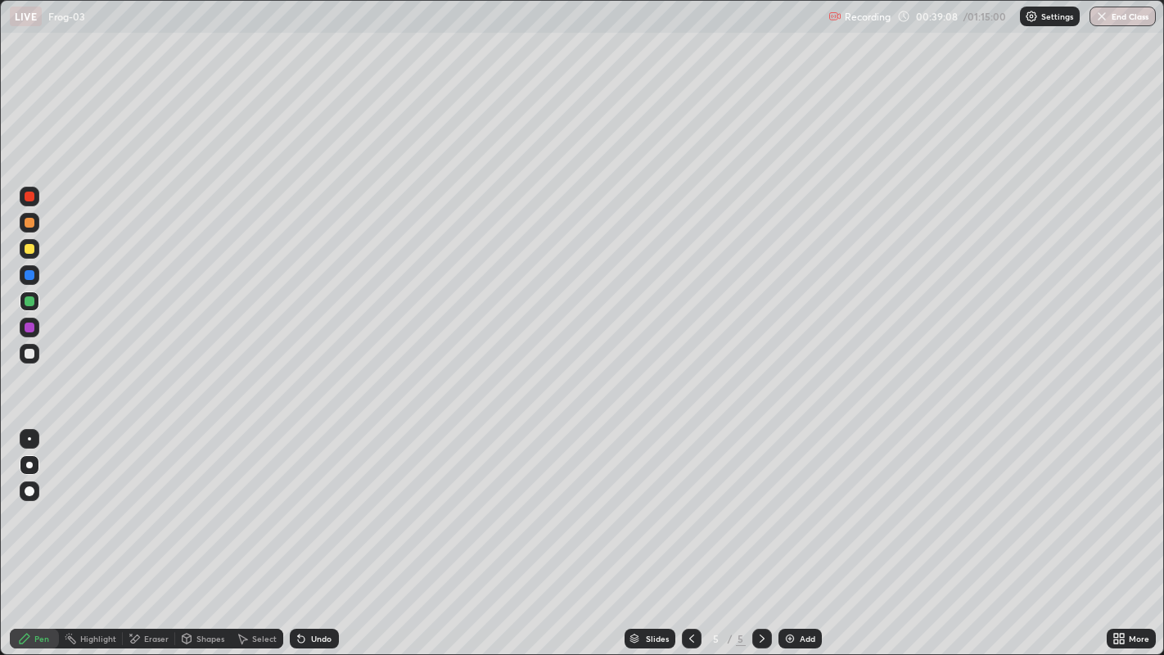
click at [30, 300] on div at bounding box center [30, 301] width 10 height 10
click at [29, 464] on div at bounding box center [29, 465] width 7 height 7
click at [29, 327] on div at bounding box center [30, 327] width 10 height 10
click at [29, 438] on div at bounding box center [29, 438] width 3 height 3
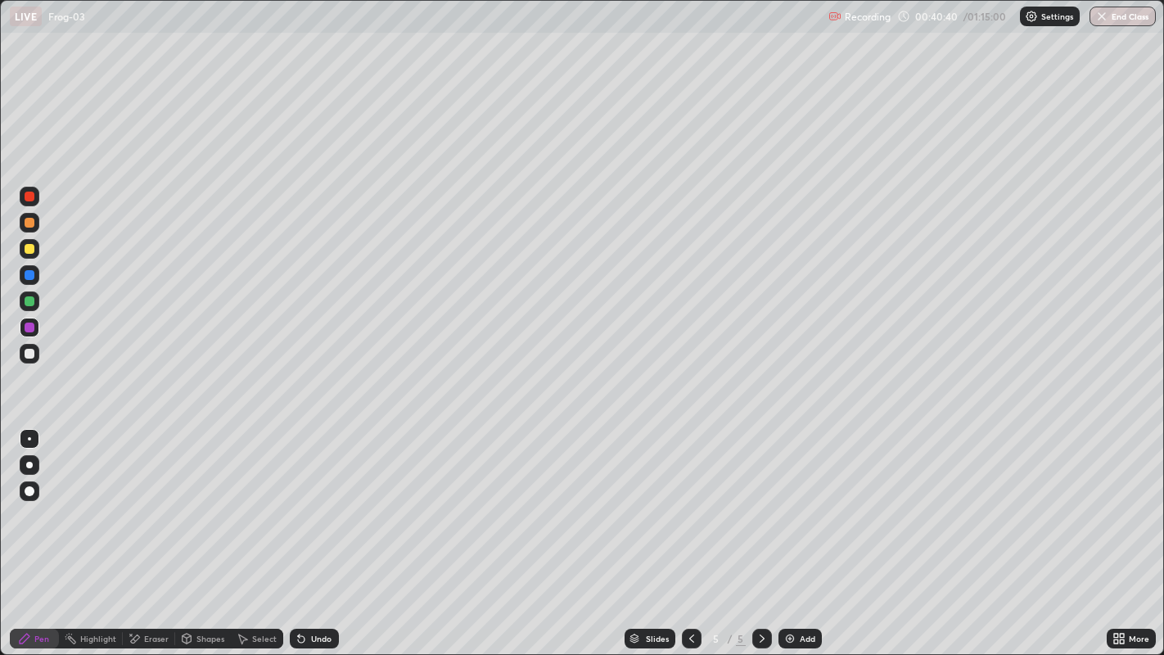
click at [30, 302] on div at bounding box center [30, 301] width 10 height 10
click at [29, 464] on div at bounding box center [29, 465] width 7 height 7
click at [28, 328] on div at bounding box center [30, 327] width 10 height 10
click at [318, 531] on div "Undo" at bounding box center [321, 638] width 20 height 8
click at [806, 531] on div "Add" at bounding box center [808, 638] width 16 height 8
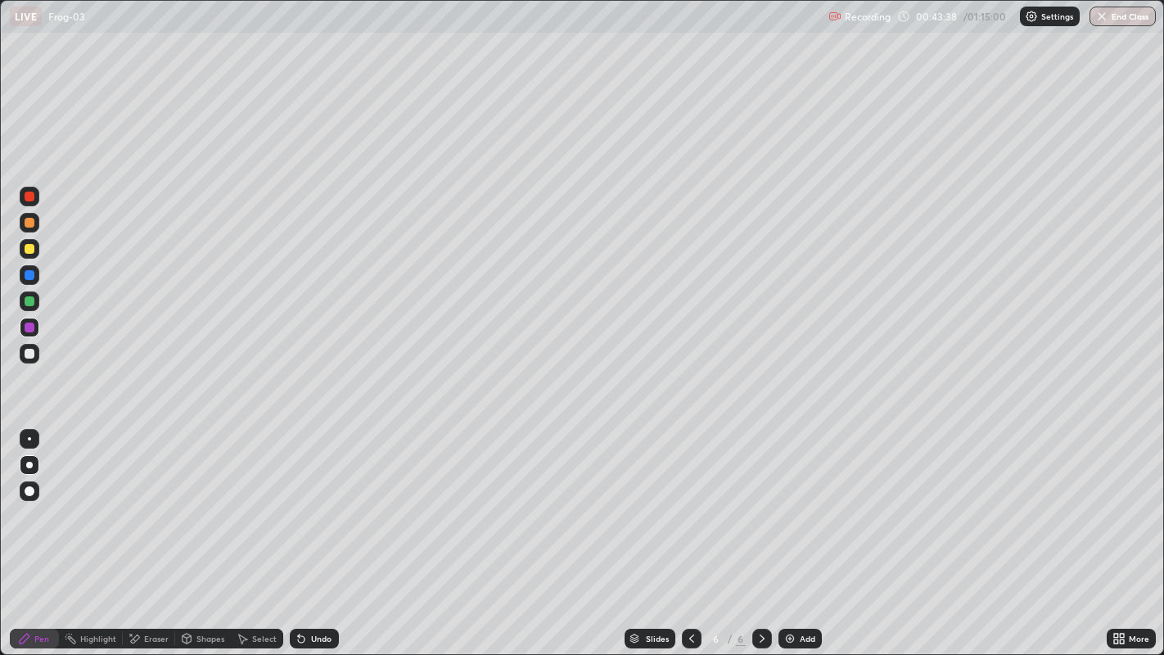
click at [30, 353] on div at bounding box center [30, 354] width 10 height 10
click at [29, 355] on div at bounding box center [30, 354] width 10 height 10
click at [29, 464] on div at bounding box center [29, 465] width 7 height 7
click at [28, 464] on div at bounding box center [29, 465] width 7 height 7
click at [31, 219] on div at bounding box center [30, 223] width 10 height 10
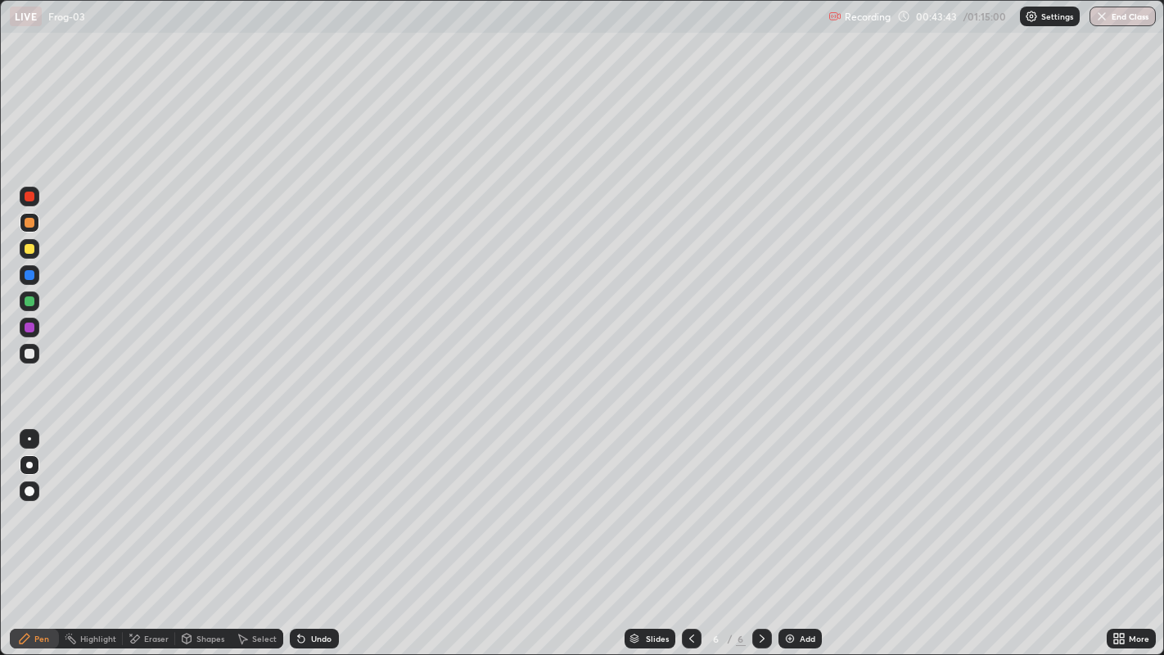
click at [33, 221] on div at bounding box center [30, 223] width 10 height 10
click at [319, 531] on div "Undo" at bounding box center [321, 638] width 20 height 8
click at [315, 531] on div "Undo" at bounding box center [314, 639] width 49 height 20
click at [314, 531] on div "Undo" at bounding box center [314, 639] width 49 height 20
click at [30, 226] on div at bounding box center [30, 223] width 10 height 10
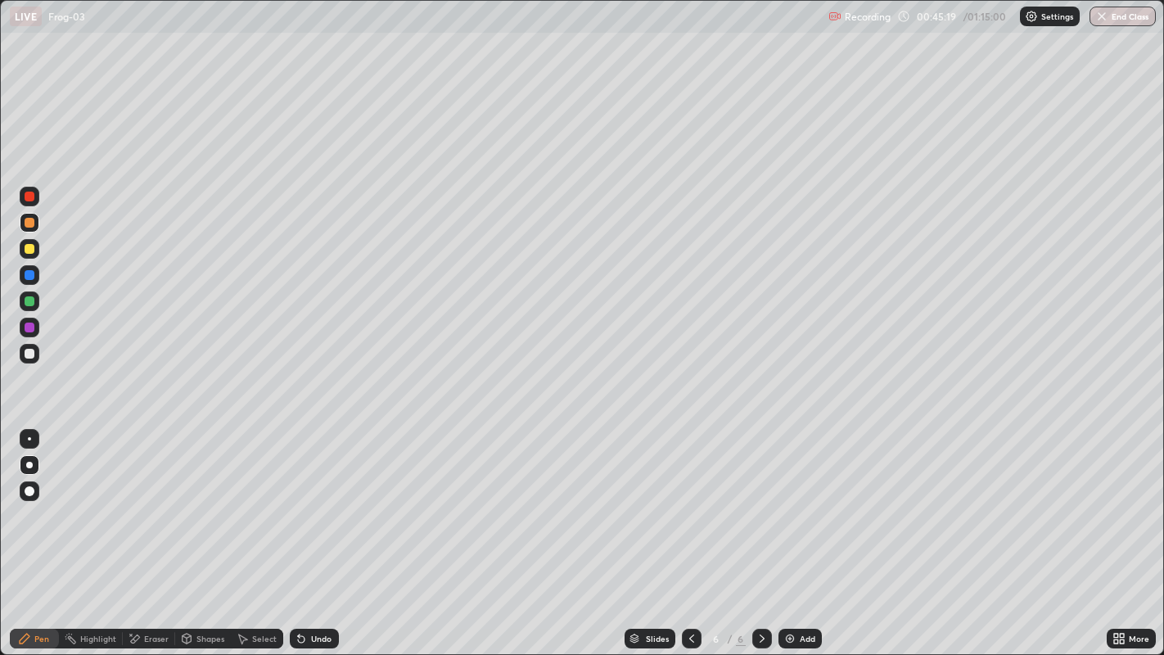
click at [33, 352] on div at bounding box center [30, 354] width 10 height 10
click at [29, 464] on div at bounding box center [29, 465] width 7 height 7
click at [321, 531] on div "Undo" at bounding box center [321, 638] width 20 height 8
click at [318, 531] on div "Undo" at bounding box center [314, 639] width 49 height 20
click at [320, 531] on div "Undo" at bounding box center [321, 638] width 20 height 8
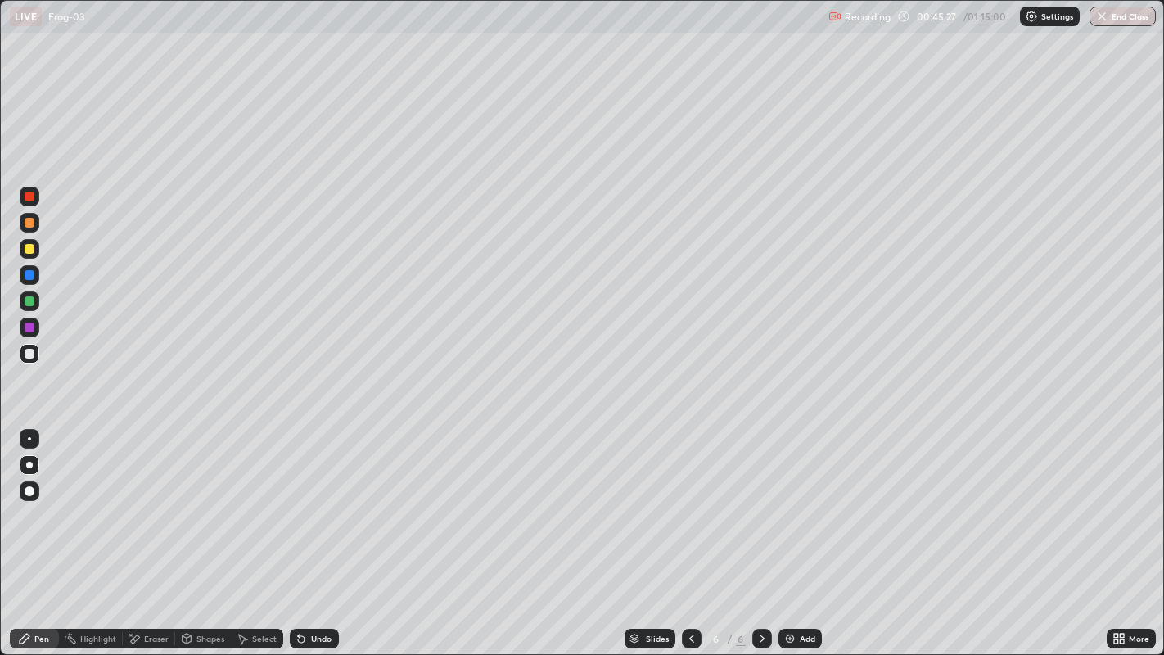
click at [314, 531] on div "Undo" at bounding box center [321, 638] width 20 height 8
click at [32, 326] on div at bounding box center [30, 327] width 10 height 10
click at [29, 438] on div at bounding box center [29, 438] width 3 height 3
click at [31, 250] on div at bounding box center [30, 249] width 10 height 10
click at [31, 463] on div at bounding box center [29, 465] width 7 height 7
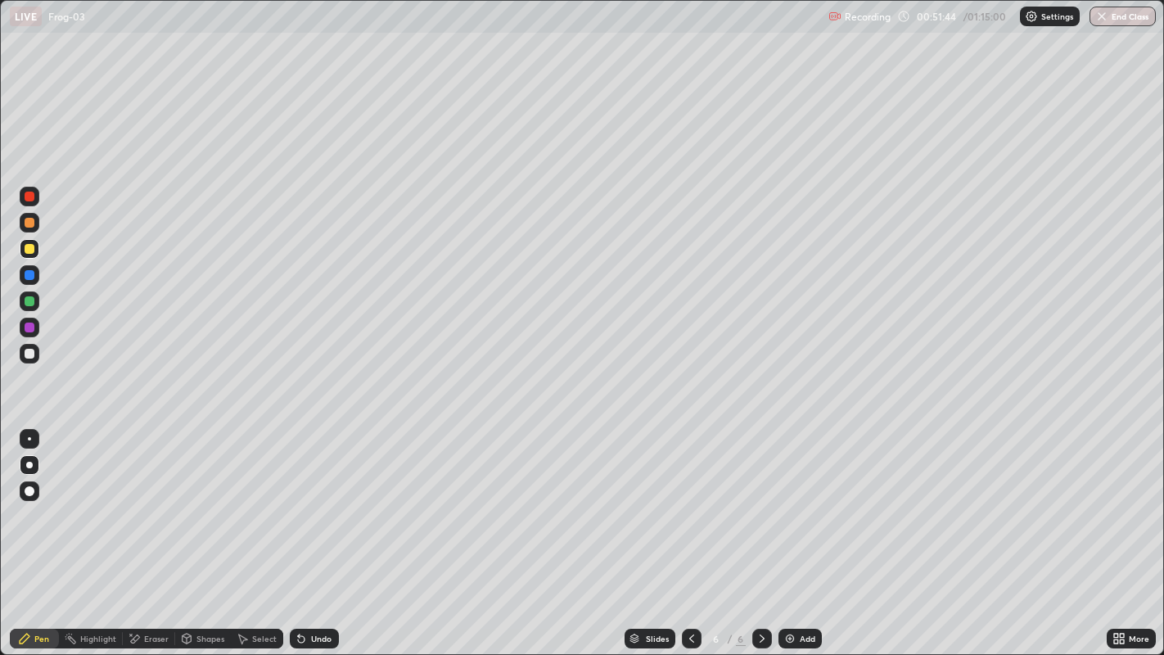
click at [29, 327] on div at bounding box center [30, 327] width 10 height 10
click at [28, 461] on div at bounding box center [30, 465] width 20 height 20
click at [31, 465] on div at bounding box center [29, 465] width 7 height 7
click at [26, 357] on div at bounding box center [30, 354] width 10 height 10
click at [29, 354] on div at bounding box center [30, 354] width 10 height 10
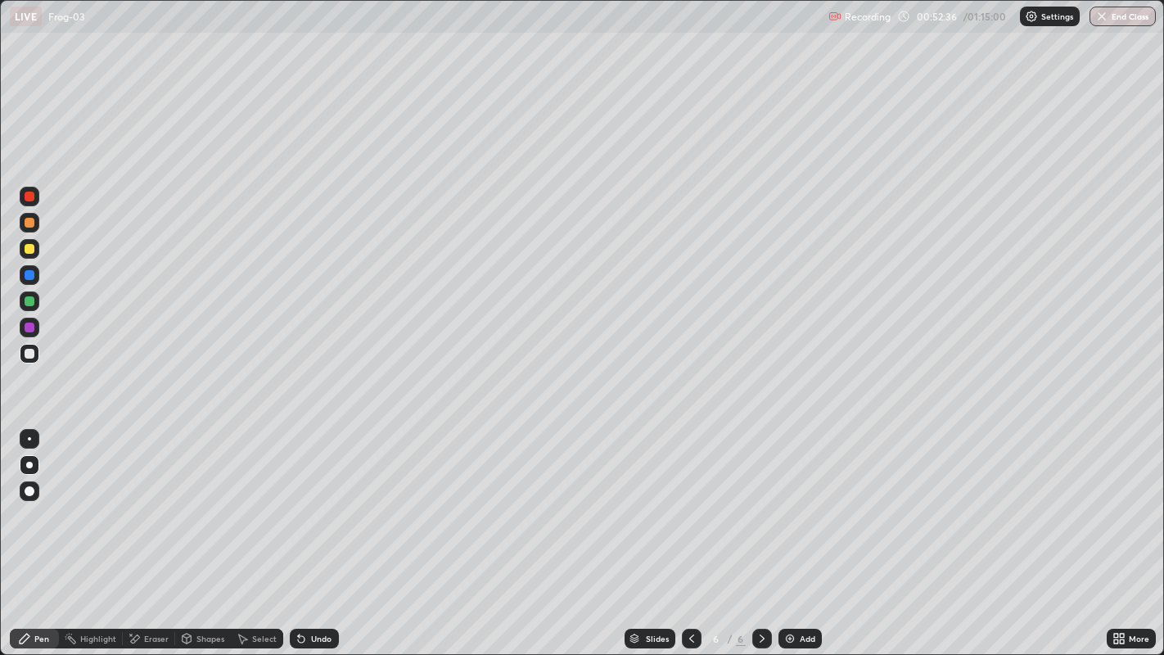
click at [38, 472] on div at bounding box center [30, 465] width 20 height 26
click at [30, 300] on div at bounding box center [30, 301] width 10 height 10
click at [30, 355] on div at bounding box center [30, 354] width 10 height 10
click at [29, 327] on div at bounding box center [30, 327] width 10 height 10
click at [29, 464] on div at bounding box center [29, 465] width 7 height 7
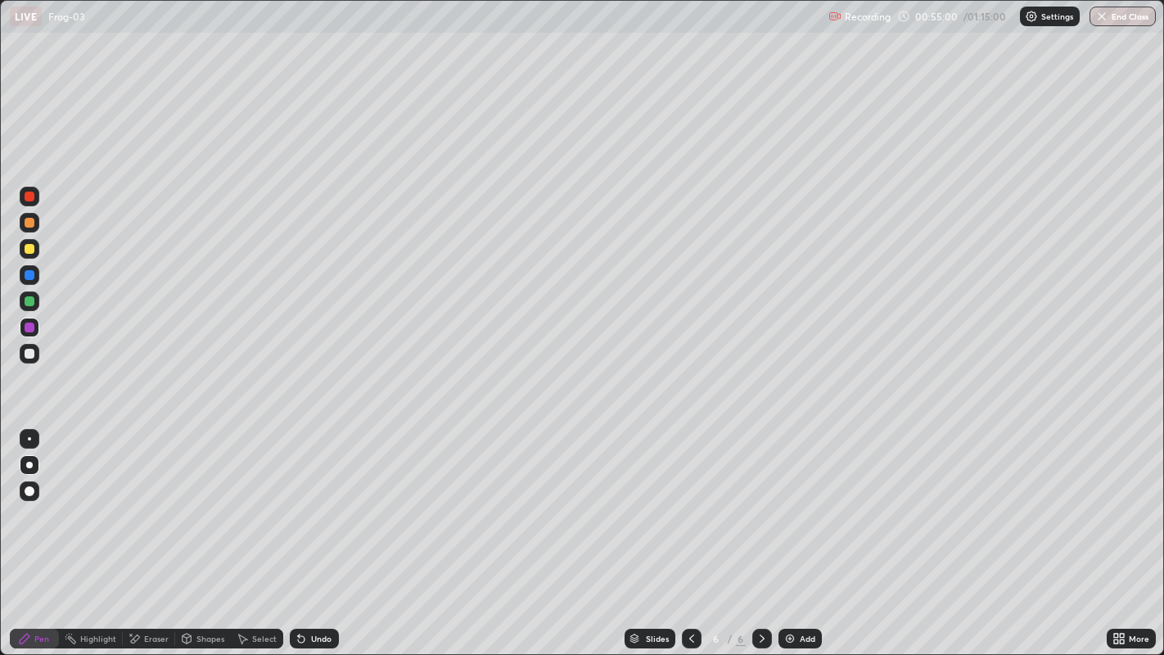
click at [29, 356] on div at bounding box center [30, 354] width 10 height 10
click at [29, 354] on div at bounding box center [30, 354] width 10 height 10
click at [29, 438] on div at bounding box center [29, 438] width 3 height 3
click at [29, 464] on div at bounding box center [29, 465] width 7 height 7
click at [31, 336] on div at bounding box center [30, 328] width 20 height 20
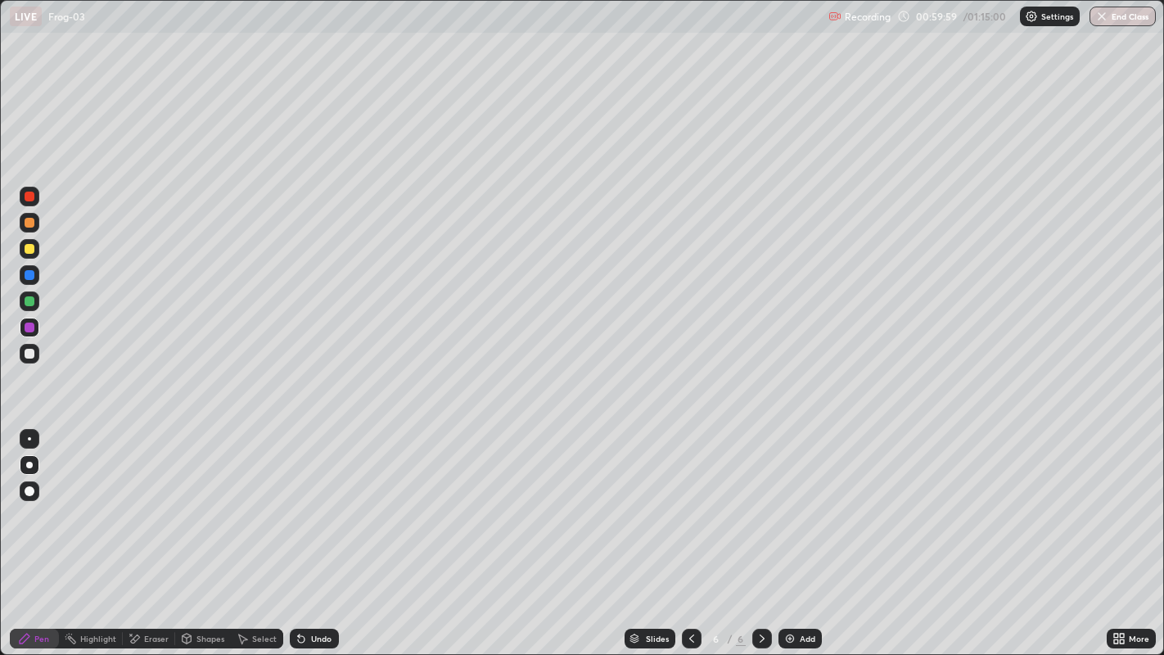
click at [805, 531] on div "Add" at bounding box center [808, 638] width 16 height 8
click at [34, 249] on div at bounding box center [30, 249] width 10 height 10
click at [31, 252] on div at bounding box center [30, 249] width 10 height 10
click at [27, 224] on div at bounding box center [30, 223] width 10 height 10
click at [26, 200] on div at bounding box center [30, 196] width 10 height 10
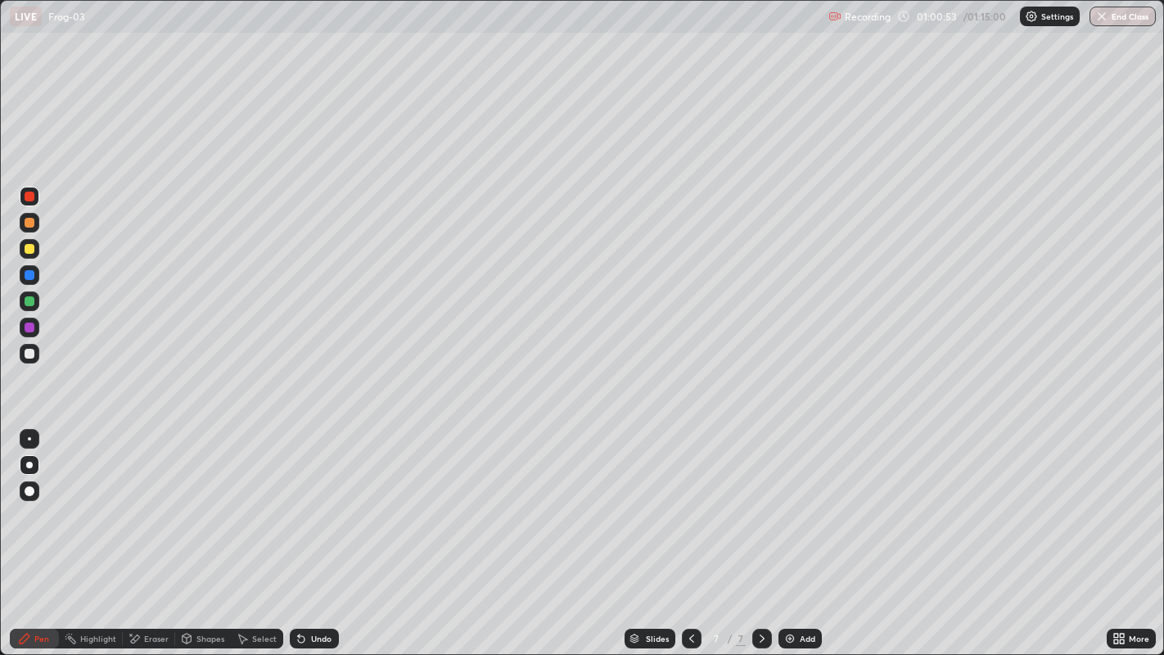
click at [29, 354] on div at bounding box center [30, 354] width 10 height 10
click at [29, 358] on div at bounding box center [30, 354] width 10 height 10
click at [29, 357] on div at bounding box center [30, 354] width 10 height 10
click at [29, 438] on div at bounding box center [29, 438] width 3 height 3
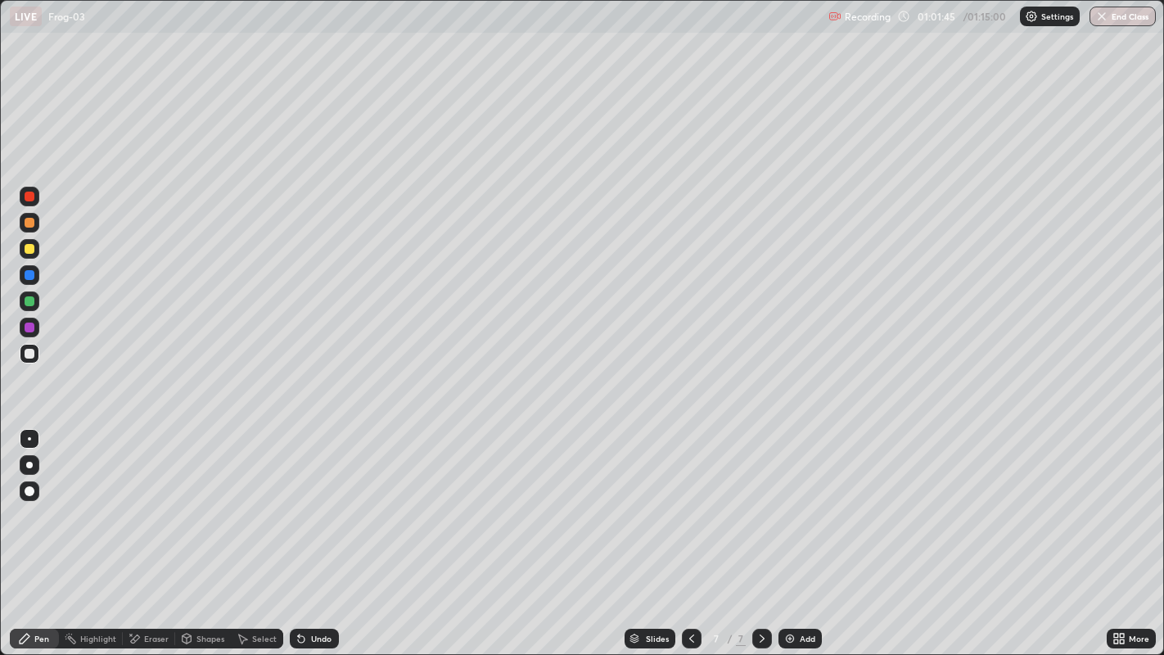
click at [36, 278] on div at bounding box center [30, 275] width 20 height 20
click at [27, 488] on div at bounding box center [30, 491] width 10 height 10
click at [31, 301] on div at bounding box center [30, 301] width 10 height 10
click at [30, 463] on div at bounding box center [29, 465] width 7 height 7
click at [30, 327] on div at bounding box center [30, 327] width 10 height 10
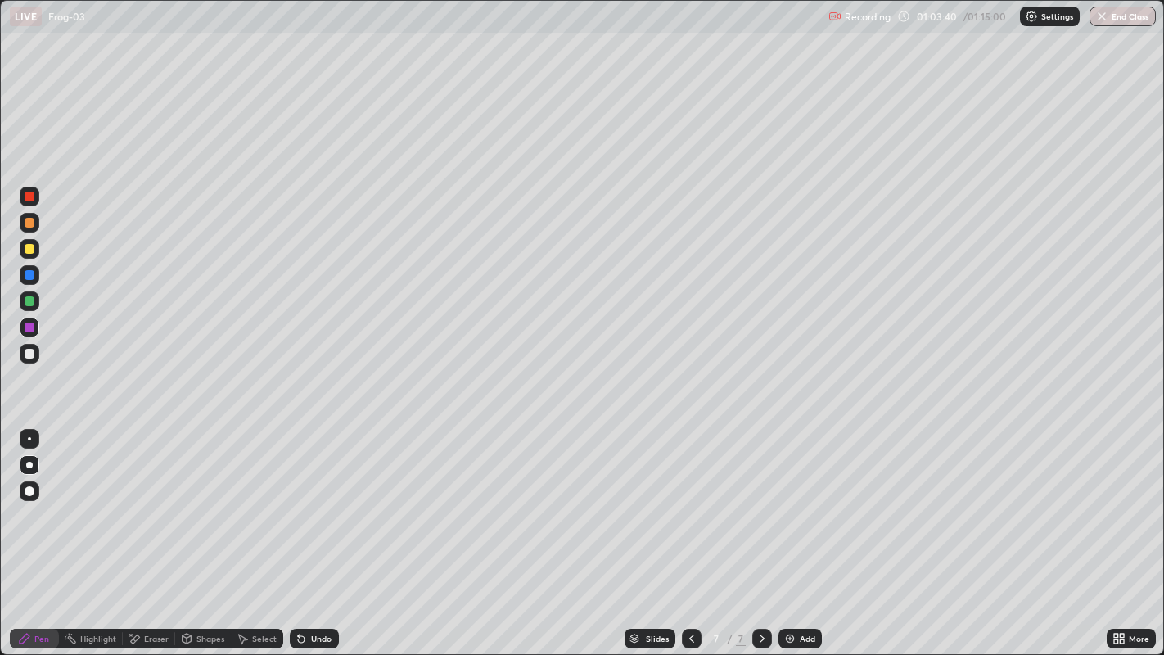
click at [327, 531] on div "Undo" at bounding box center [321, 638] width 20 height 8
click at [328, 531] on div "Undo" at bounding box center [321, 638] width 20 height 8
click at [29, 354] on div at bounding box center [30, 354] width 10 height 10
click at [1139, 13] on button "End Class" at bounding box center [1123, 17] width 65 height 20
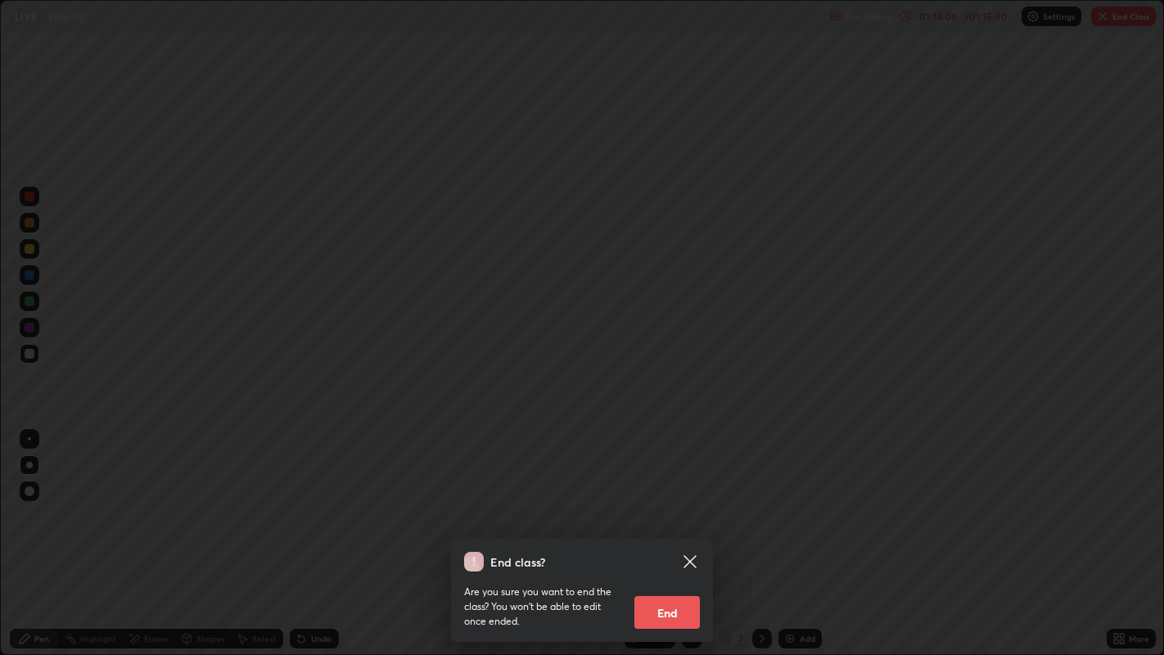
click at [660, 531] on button "End" at bounding box center [666, 612] width 65 height 33
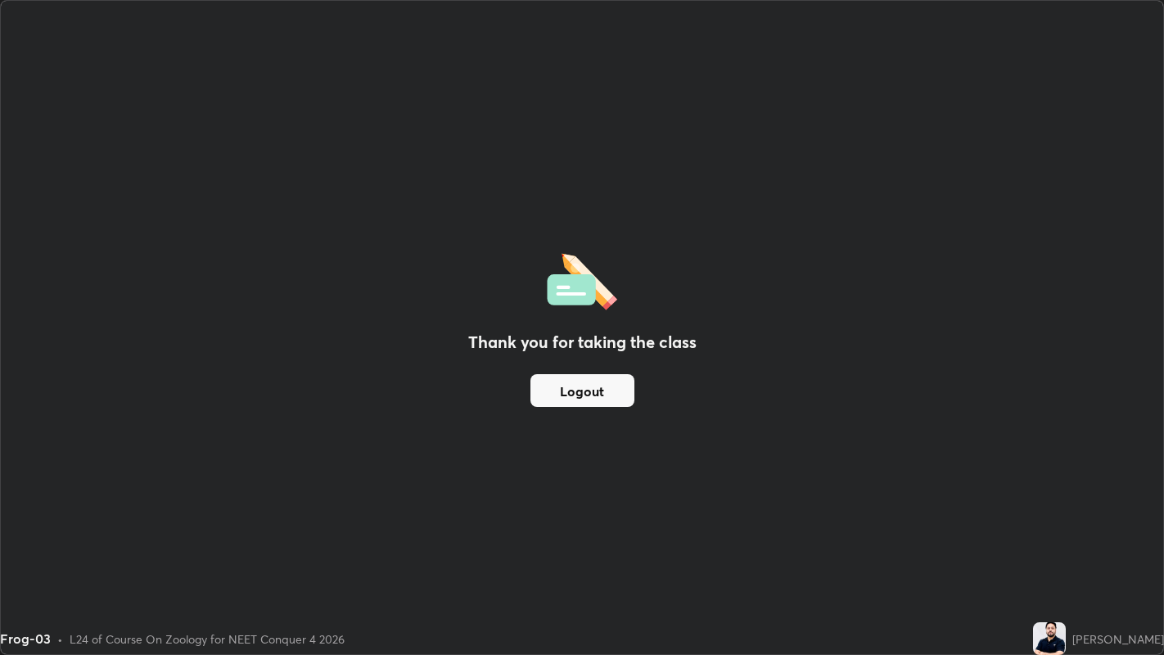
click at [609, 394] on button "Logout" at bounding box center [582, 390] width 104 height 33
